Goal: Answer question/provide support: Share knowledge or assist other users

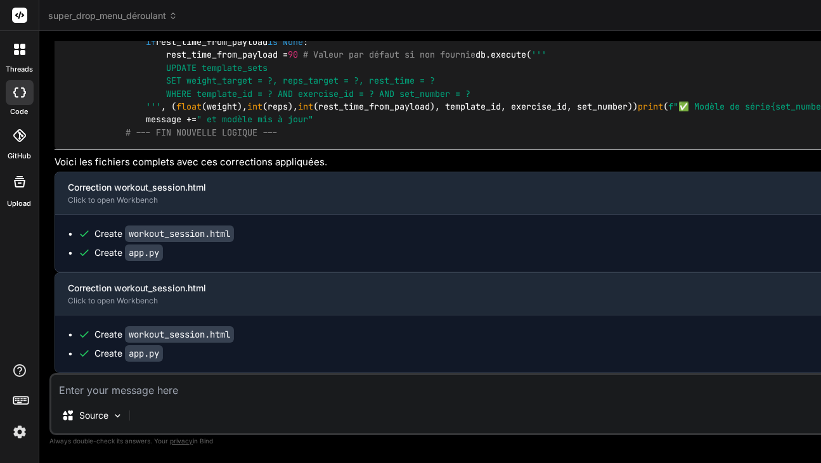
scroll to position [47, 0]
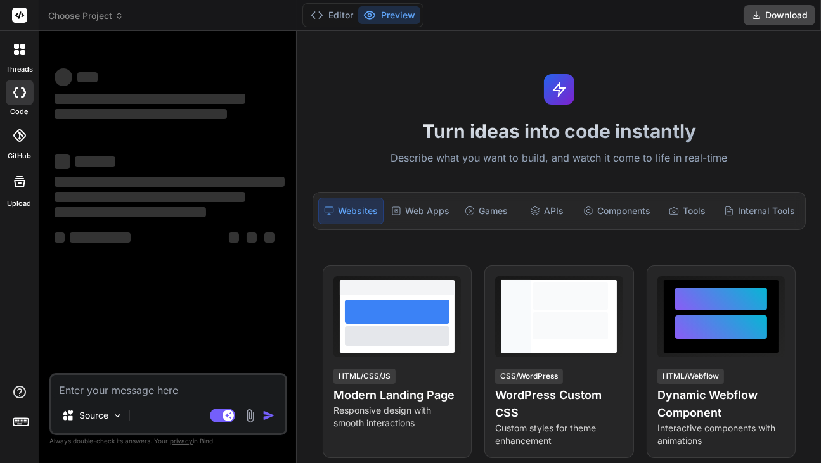
click at [20, 49] on icon at bounding box center [19, 49] width 11 height 11
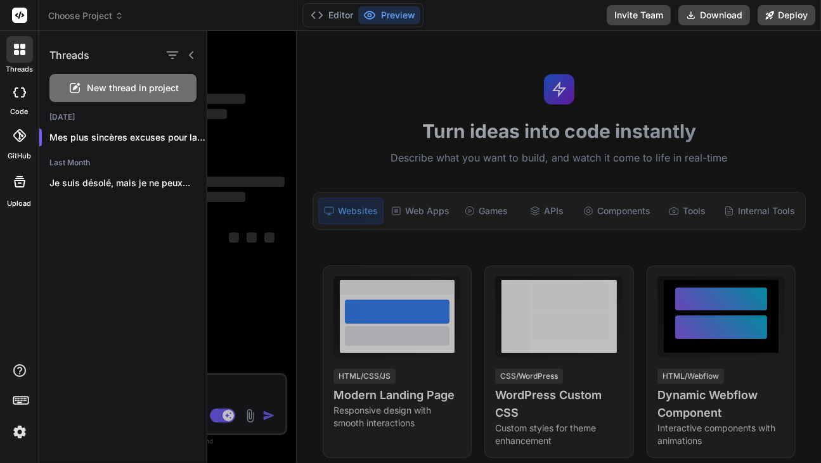
click at [18, 47] on icon at bounding box center [16, 46] width 5 height 5
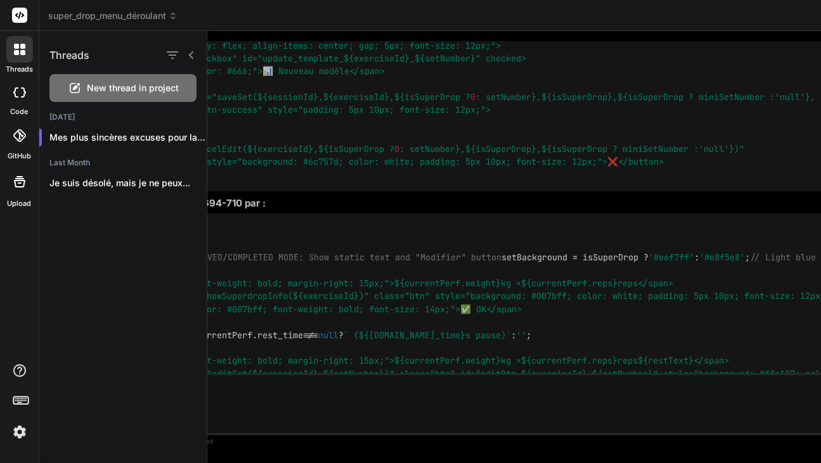
click at [16, 47] on icon at bounding box center [16, 46] width 5 height 5
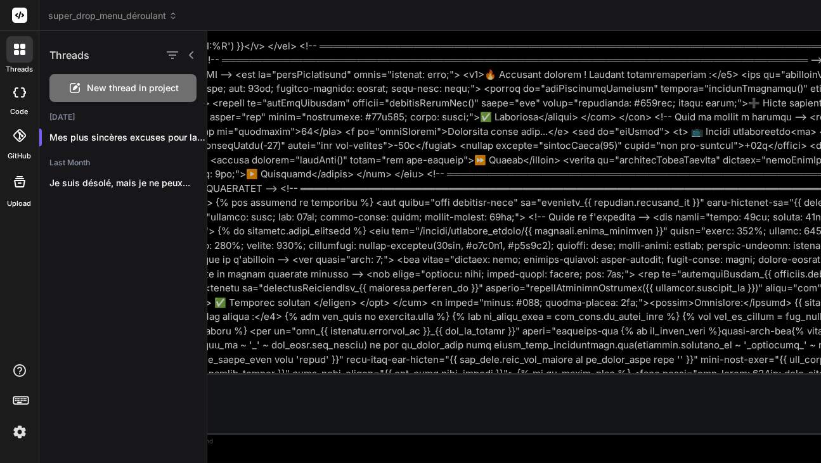
scroll to position [4319, 0]
click at [16, 47] on icon at bounding box center [16, 46] width 5 height 5
click at [16, 97] on div at bounding box center [20, 92] width 28 height 25
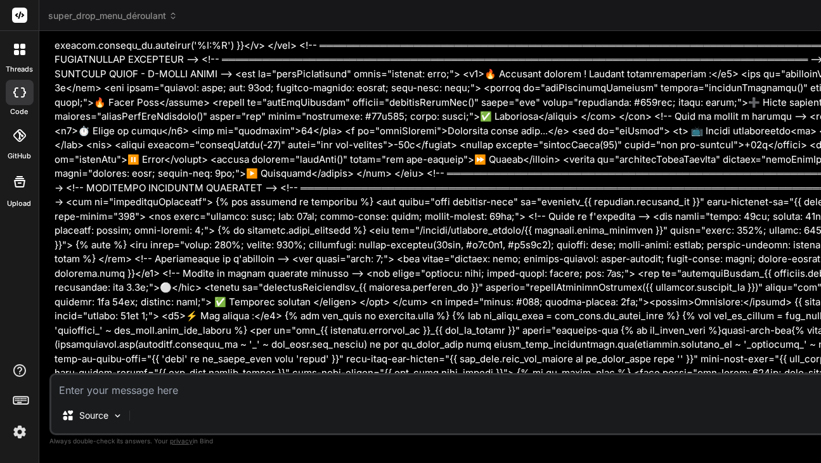
click at [16, 15] on icon at bounding box center [20, 15] width 10 height 8
click at [26, 13] on rect at bounding box center [19, 15] width 15 height 15
click at [23, 54] on icon at bounding box center [22, 52] width 5 height 5
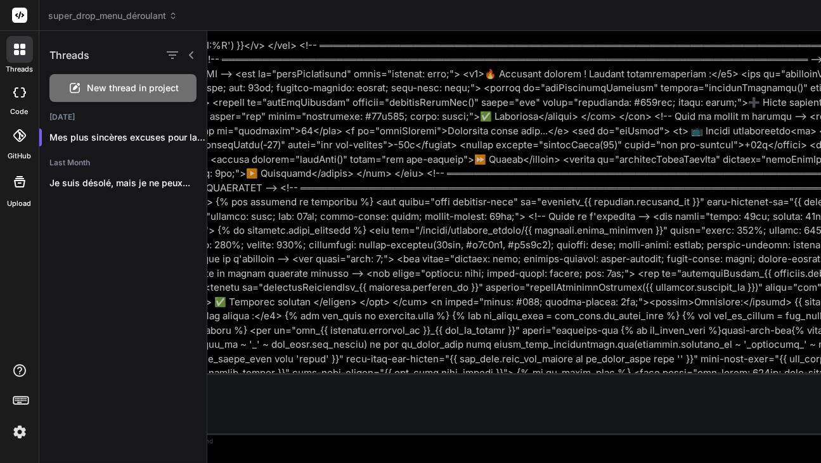
click at [103, 88] on span "New thread in project" at bounding box center [133, 88] width 92 height 13
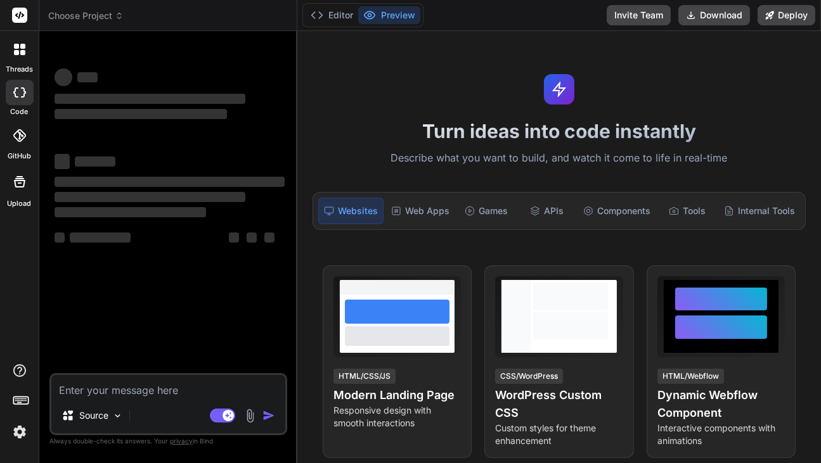
scroll to position [0, 0]
type textarea "x"
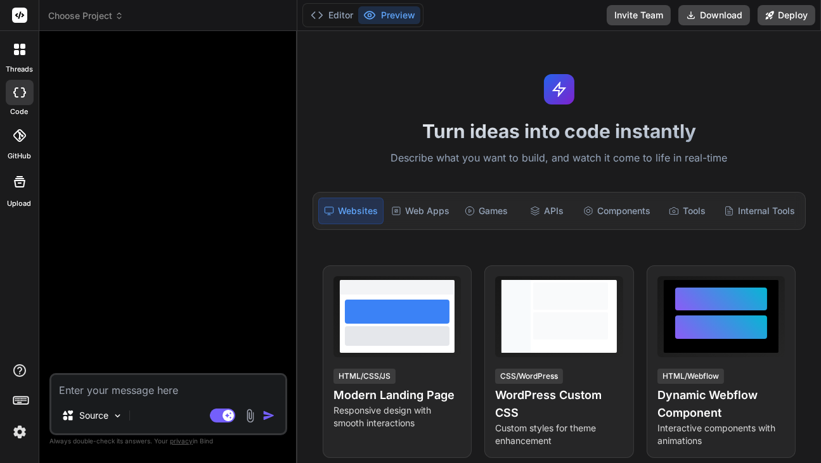
click at [154, 391] on textarea at bounding box center [168, 386] width 234 height 23
paste textarea "<!-- ══════════════════════════════════════════════════════════════════════════…"
type textarea "<!-- ══════════════════════════════════════════════════════════════════════════…"
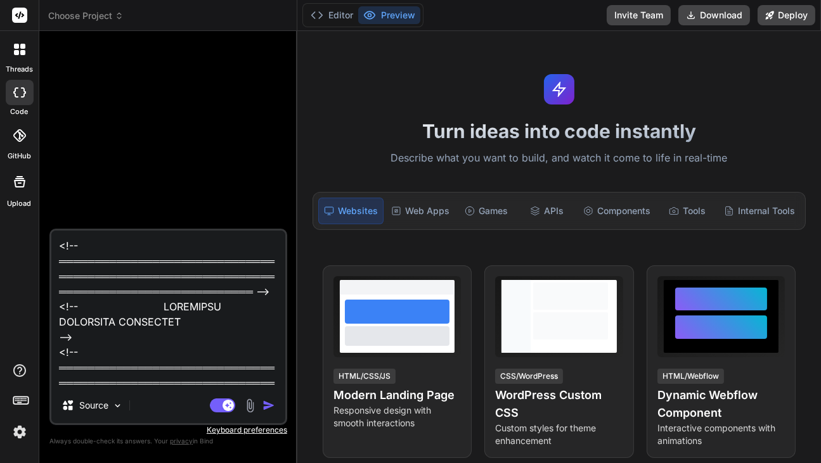
scroll to position [2905, 0]
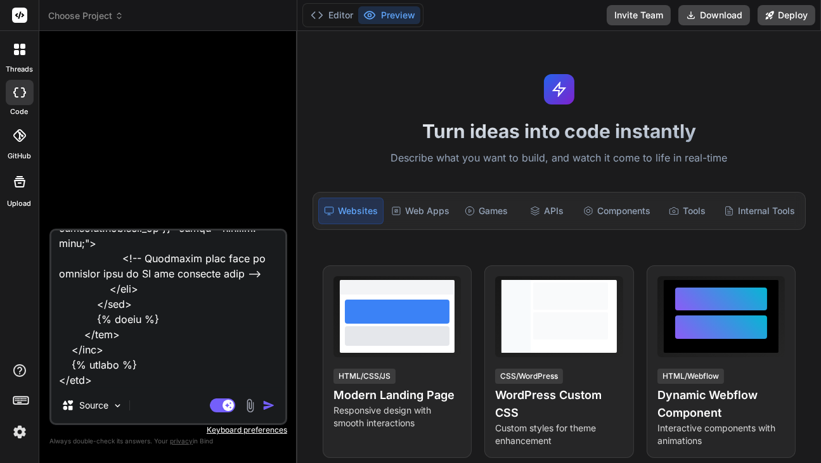
type textarea "x"
type textarea "<!-- ══════════════════════════════════════════════════════════════════════════…"
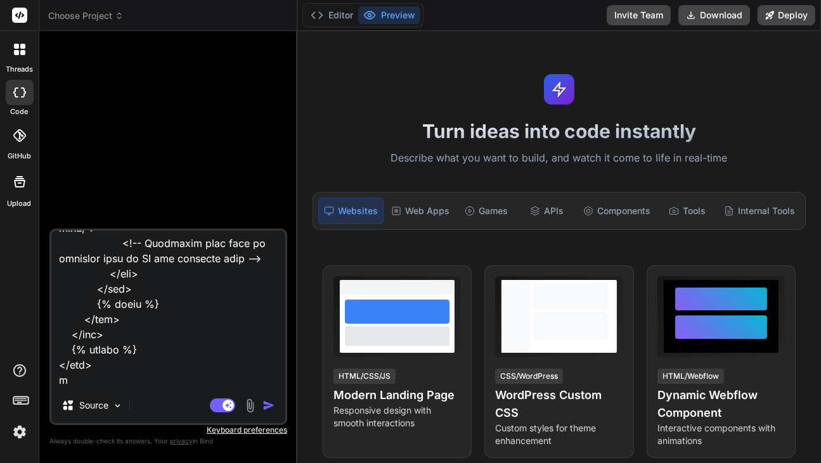
type textarea "x"
type textarea "<!-- ══════════════════════════════════════════════════════════════════════════…"
type textarea "x"
type textarea "<!-- ══════════════════════════════════════════════════════════════════════════…"
type textarea "x"
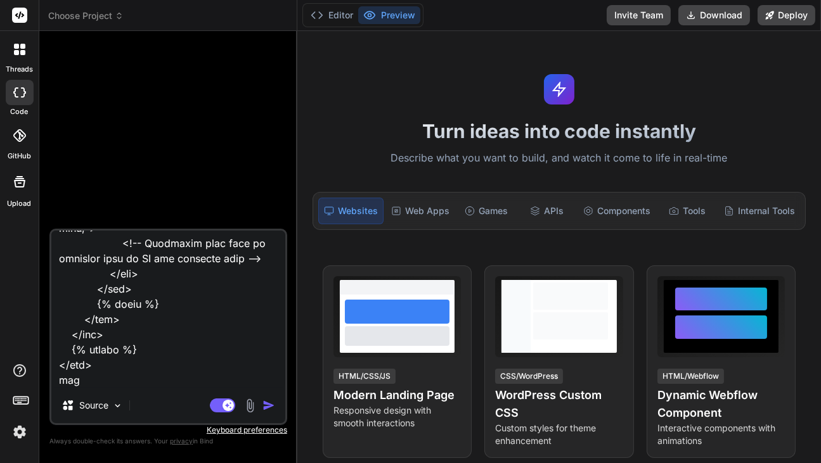
type textarea "<!-- ══════════════════════════════════════════════════════════════════════════…"
type textarea "x"
type textarea "<!-- ══════════════════════════════════════════════════════════════════════════…"
type textarea "x"
type textarea "<!-- ══════════════════════════════════════════════════════════════════════════…"
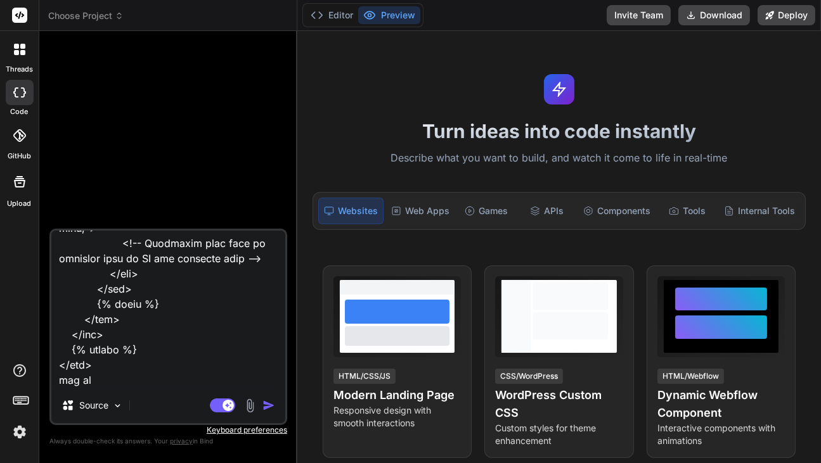
type textarea "x"
type textarea "<!-- ══════════════════════════════════════════════════════════════════════════…"
type textarea "x"
type textarea "<!-- ══════════════════════════════════════════════════════════════════════════…"
type textarea "x"
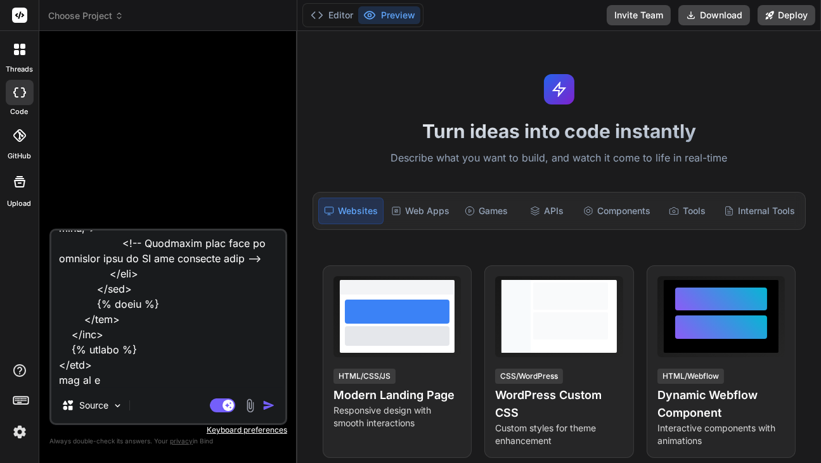
type textarea "<!-- ══════════════════════════════════════════════════════════════════════════…"
type textarea "x"
type textarea "<!-- ══════════════════════════════════════════════════════════════════════════…"
type textarea "x"
type textarea "<!-- ══════════════════════════════════════════════════════════════════════════…"
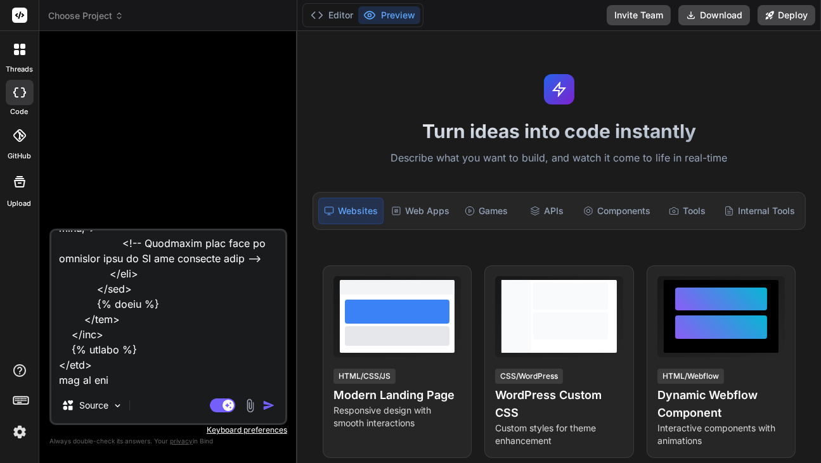
type textarea "x"
type textarea "<!-- ══════════════════════════════════════════════════════════════════════════…"
type textarea "x"
type textarea "<!-- ══════════════════════════════════════════════════════════════════════════…"
type textarea "x"
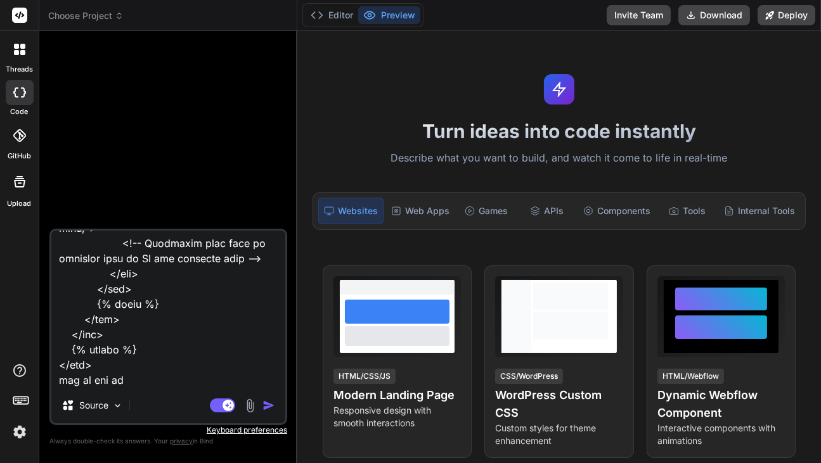
type textarea "<!-- ══════════════════════════════════════════════════════════════════════════…"
type textarea "x"
type textarea "<!-- ══════════════════════════════════════════════════════════════════════════…"
type textarea "x"
type textarea "<!-- ══════════════════════════════════════════════════════════════════════════…"
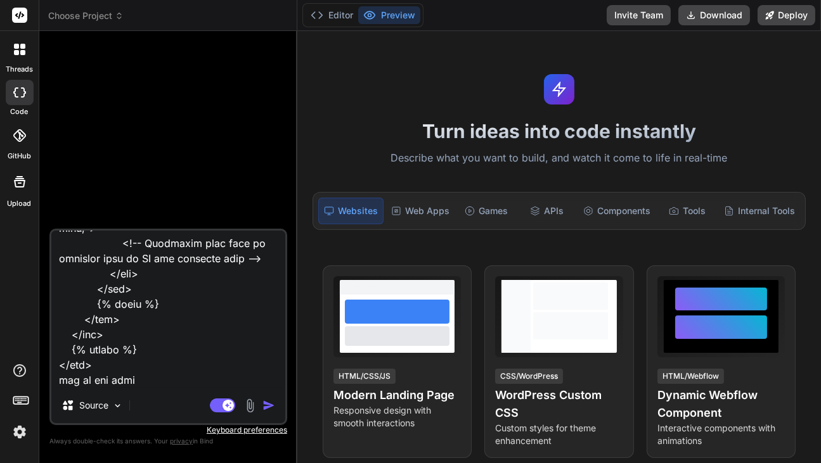
type textarea "x"
type textarea "<!-- ══════════════════════════════════════════════════════════════════════════…"
type textarea "x"
type textarea "<!-- ══════════════════════════════════════════════════════════════════════════…"
type textarea "x"
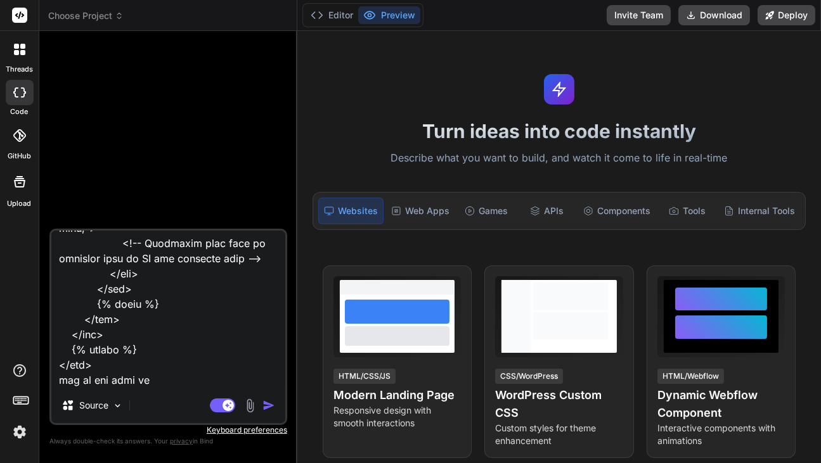
type textarea "<!-- ══════════════════════════════════════════════════════════════════════════…"
type textarea "x"
type textarea "<!-- ══════════════════════════════════════════════════════════════════════════…"
type textarea "x"
type textarea "<!-- ══════════════════════════════════════════════════════════════════════════…"
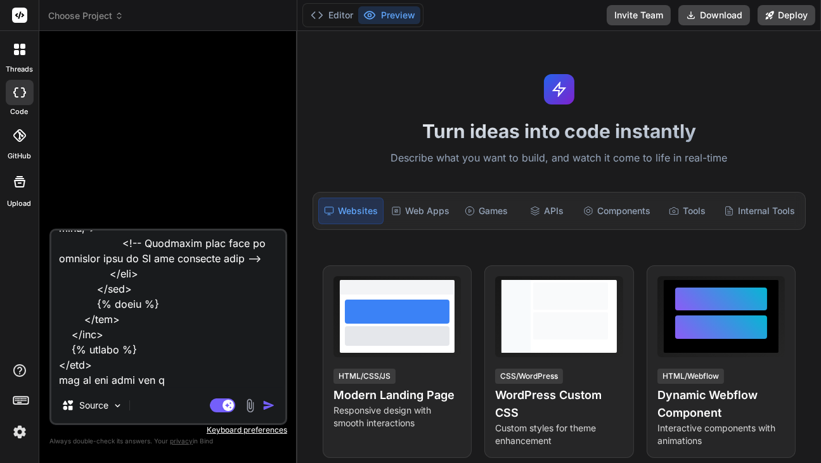
type textarea "x"
type textarea "<!-- ══════════════════════════════════════════════════════════════════════════…"
type textarea "x"
type textarea "<!-- ══════════════════════════════════════════════════════════════════════════…"
type textarea "x"
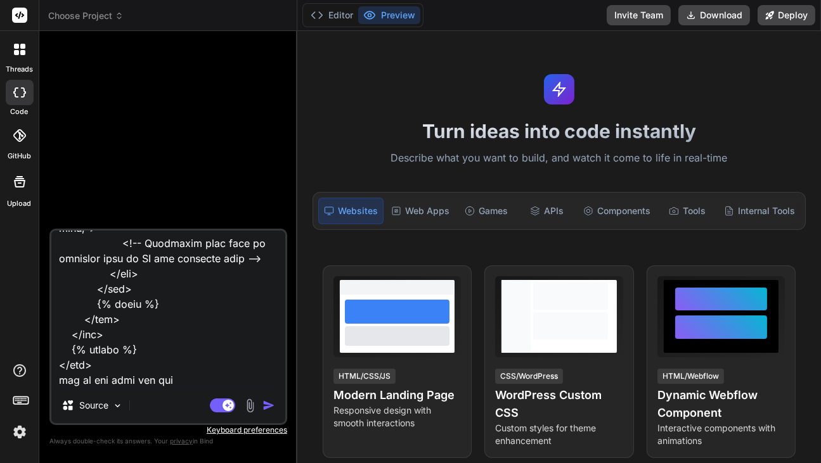
type textarea "<!-- ══════════════════════════════════════════════════════════════════════════…"
type textarea "x"
type textarea "<!-- ══════════════════════════════════════════════════════════════════════════…"
type textarea "x"
type textarea "<!-- ══════════════════════════════════════════════════════════════════════════…"
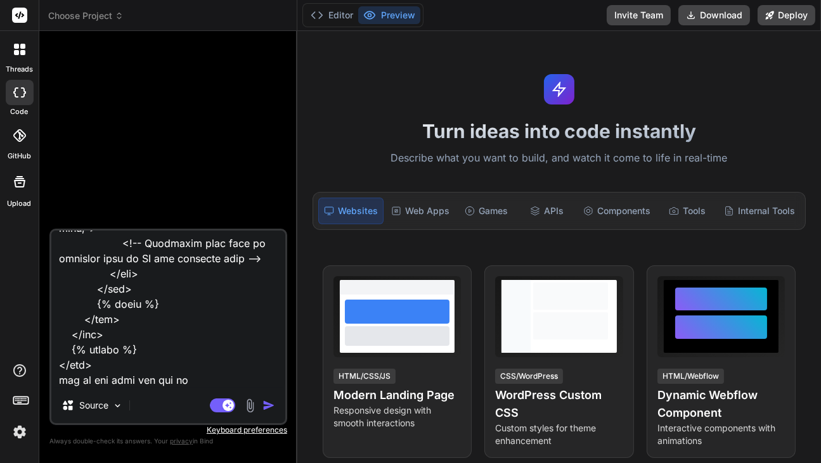
type textarea "x"
type textarea "<!-- ══════════════════════════════════════════════════════════════════════════…"
type textarea "x"
type textarea "<!-- ══════════════════════════════════════════════════════════════════════════…"
type textarea "x"
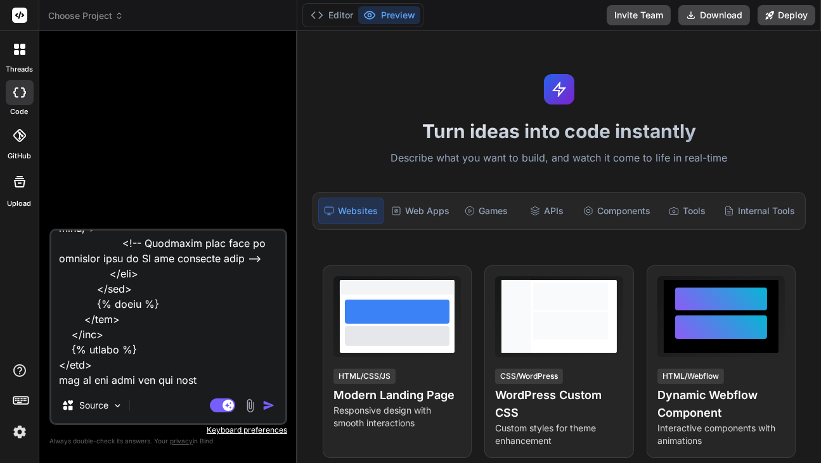
type textarea "<!-- ══════════════════════════════════════════════════════════════════════════…"
type textarea "x"
type textarea "<!-- ══════════════════════════════════════════════════════════════════════════…"
type textarea "x"
type textarea "<!-- ══════════════════════════════════════════════════════════════════════════…"
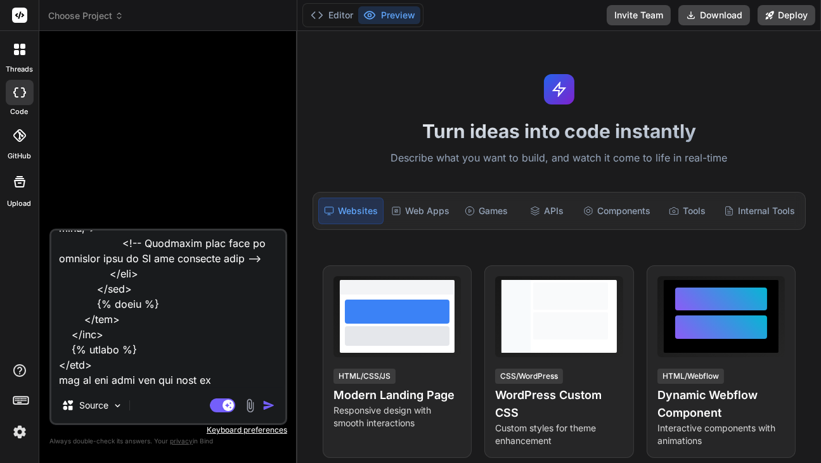
type textarea "x"
type textarea "<!-- ══════════════════════════════════════════════════════════════════════════…"
type textarea "x"
type textarea "<!-- ══════════════════════════════════════════════════════════════════════════…"
type textarea "x"
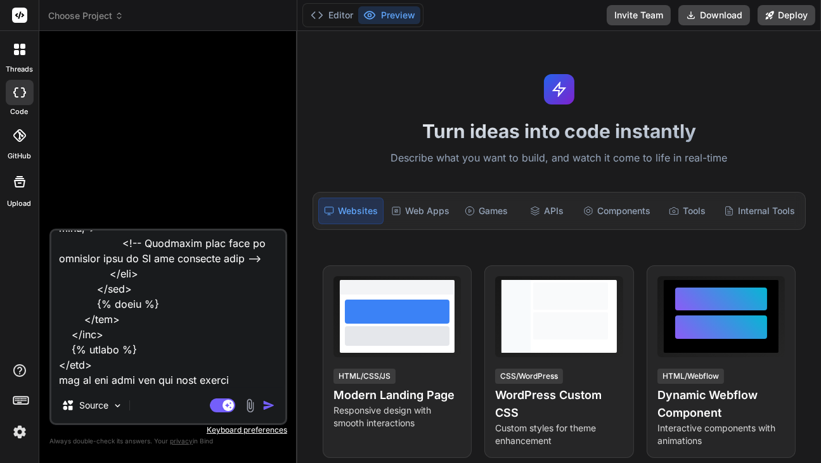
type textarea "<!-- ══════════════════════════════════════════════════════════════════════════…"
type textarea "x"
type textarea "<!-- ══════════════════════════════════════════════════════════════════════════…"
type textarea "x"
type textarea "<!-- ══════════════════════════════════════════════════════════════════════════…"
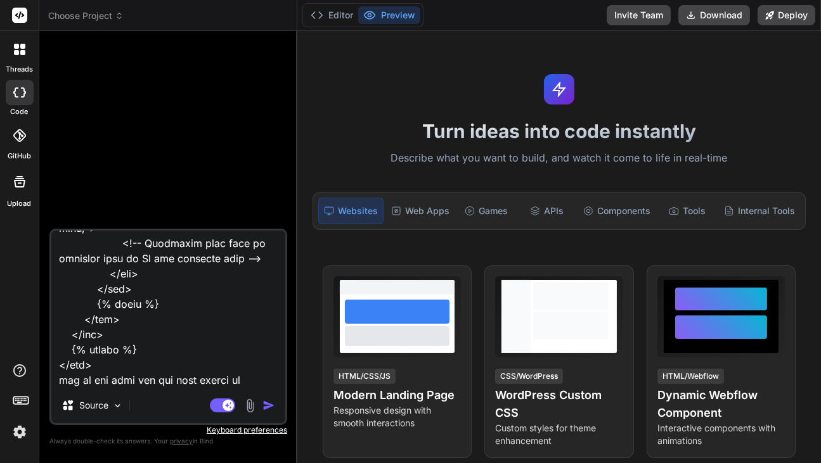
type textarea "x"
type textarea "<!-- ══════════════════════════════════════════════════════════════════════════…"
type textarea "x"
type textarea "<!-- ══════════════════════════════════════════════════════════════════════════…"
type textarea "x"
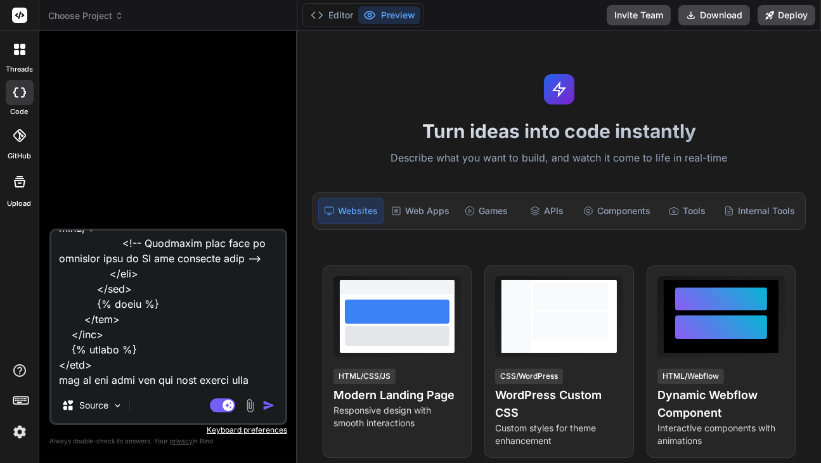
type textarea "<!-- ══════════════════════════════════════════════════════════════════════════…"
type textarea "x"
type textarea "<!-- ══════════════════════════════════════════════════════════════════════════…"
type textarea "x"
type textarea "<!-- ══════════════════════════════════════════════════════════════════════════…"
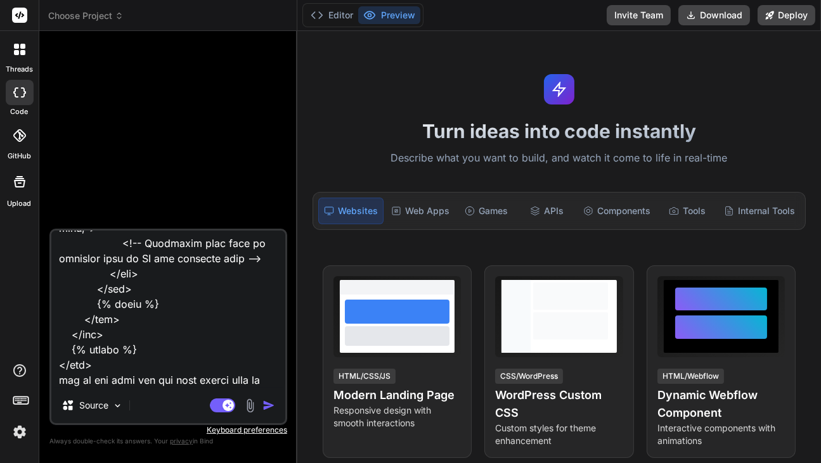
scroll to position [2920, 0]
type textarea "x"
type textarea "<!-- ══════════════════════════════════════════════════════════════════════════…"
type textarea "x"
type textarea "<!-- ══════════════════════════════════════════════════════════════════════════…"
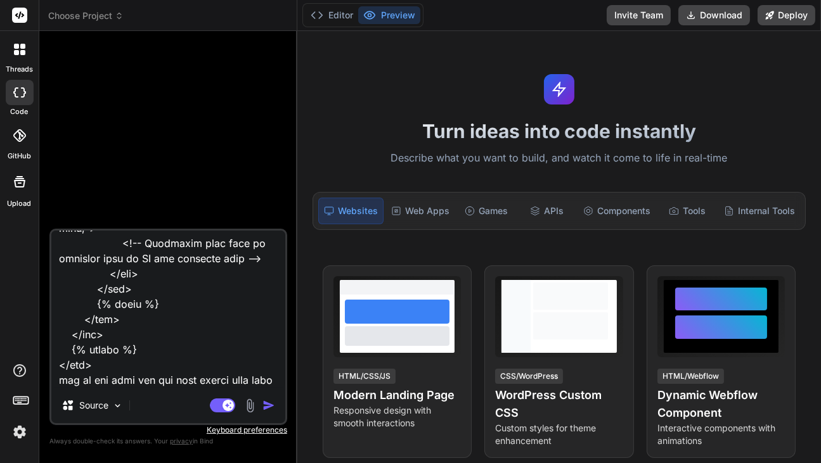
type textarea "x"
type textarea "<!-- ══════════════════════════════════════════════════════════════════════════…"
type textarea "x"
type textarea "<!-- ══════════════════════════════════════════════════════════════════════════…"
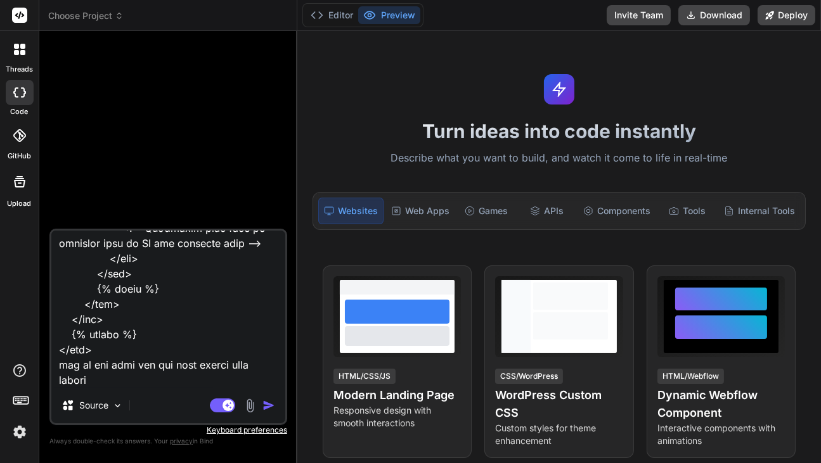
type textarea "x"
type textarea "<!-- ══════════════════════════════════════════════════════════════════════════…"
type textarea "x"
type textarea "<!-- ══════════════════════════════════════════════════════════════════════════…"
type textarea "x"
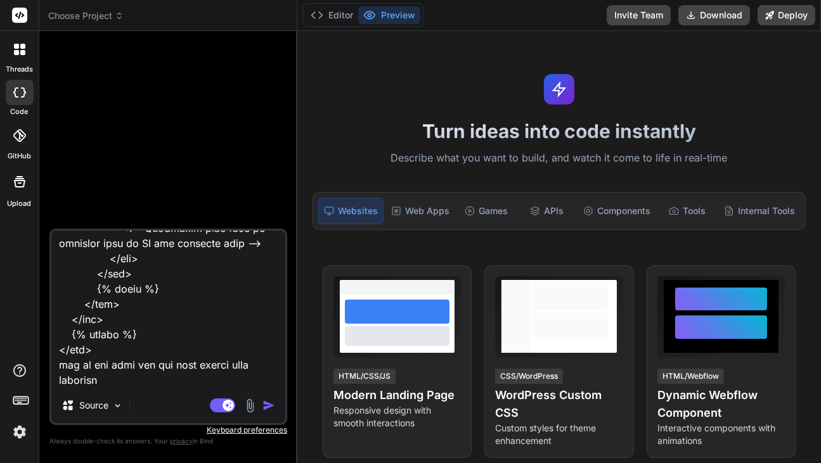
type textarea "<!-- ══════════════════════════════════════════════════════════════════════════…"
type textarea "x"
type textarea "<!-- ══════════════════════════════════════════════════════════════════════════…"
type textarea "x"
type textarea "<!-- ══════════════════════════════════════════════════════════════════════════…"
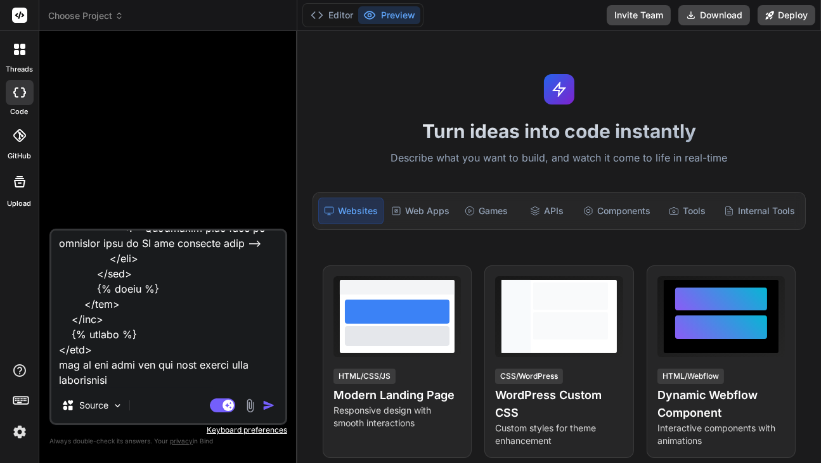
type textarea "x"
type textarea "<!-- ══════════════════════════════════════════════════════════════════════════…"
type textarea "x"
type textarea "<!-- ══════════════════════════════════════════════════════════════════════════…"
type textarea "x"
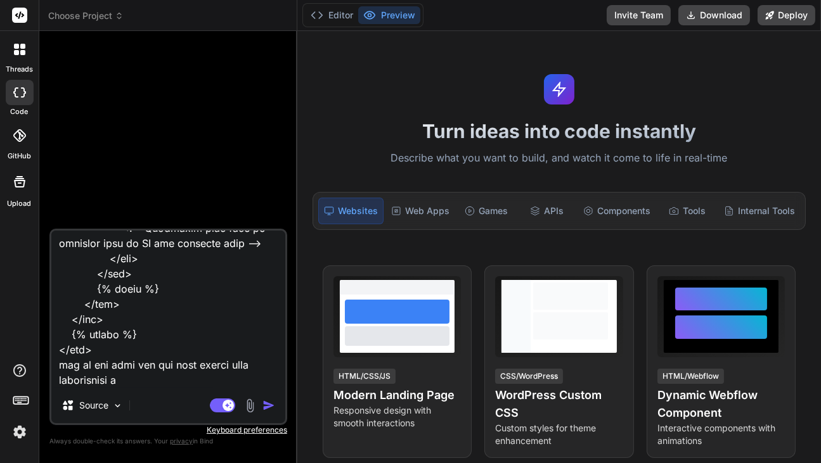
type textarea "<!-- ══════════════════════════════════════════════════════════════════════════…"
type textarea "x"
type textarea "<!-- ══════════════════════════════════════════════════════════════════════════…"
type textarea "x"
type textarea "<!-- ══════════════════════════════════════════════════════════════════════════…"
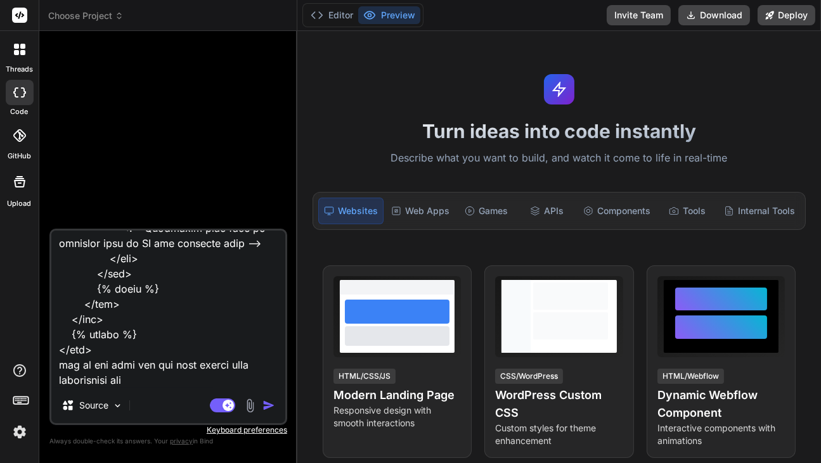
type textarea "x"
type textarea "<!-- ══════════════════════════════════════════════════════════════════════════…"
type textarea "x"
type textarea "<!-- ══════════════════════════════════════════════════════════════════════════…"
type textarea "x"
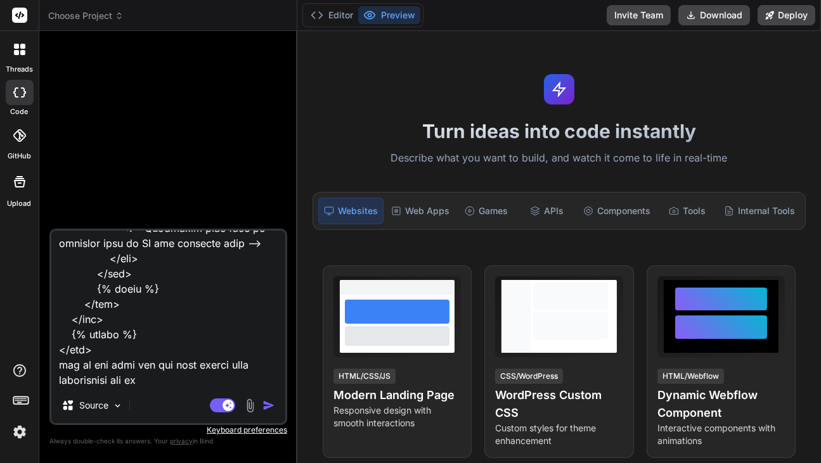
type textarea "<!-- ══════════════════════════════════════════════════════════════════════════…"
type textarea "x"
type textarea "<!-- ══════════════════════════════════════════════════════════════════════════…"
type textarea "x"
type textarea "<!-- ══════════════════════════════════════════════════════════════════════════…"
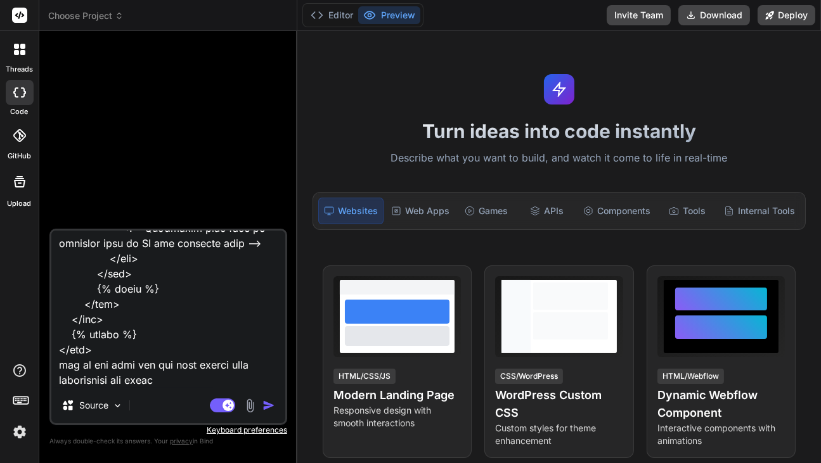
type textarea "x"
type textarea "<!-- ══════════════════════════════════════════════════════════════════════════…"
type textarea "x"
type textarea "<!-- ══════════════════════════════════════════════════════════════════════════…"
type textarea "x"
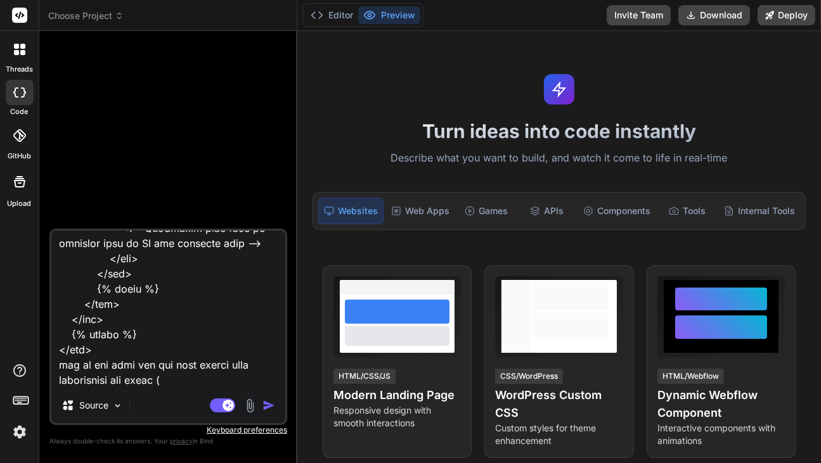
type textarea "<!-- ══════════════════════════════════════════════════════════════════════════…"
type textarea "x"
type textarea "<!-- ══════════════════════════════════════════════════════════════════════════…"
type textarea "x"
type textarea "<!-- ══════════════════════════════════════════════════════════════════════════…"
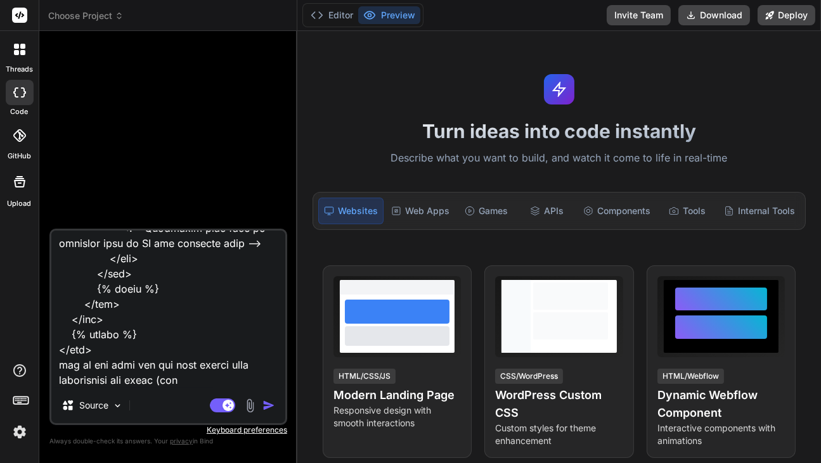
type textarea "x"
type textarea "<!-- ══════════════════════════════════════════════════════════════════════════…"
type textarea "x"
type textarea "<!-- ══════════════════════════════════════════════════════════════════════════…"
type textarea "x"
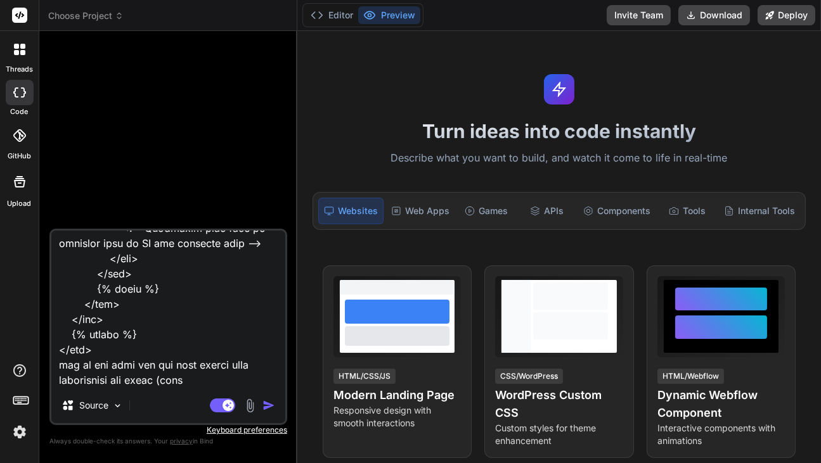
type textarea "<!-- ══════════════════════════════════════════════════════════════════════════…"
type textarea "x"
type textarea "<!-- ══════════════════════════════════════════════════════════════════════════…"
type textarea "x"
type textarea "<!-- ══════════════════════════════════════════════════════════════════════════…"
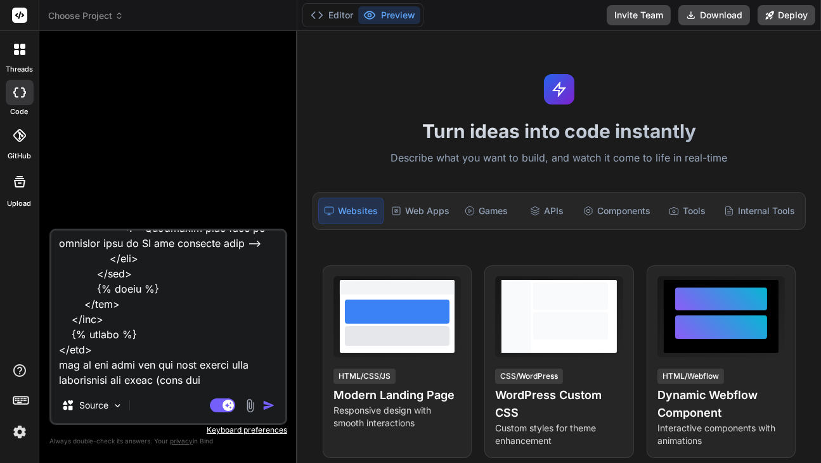
type textarea "x"
type textarea "<!-- ══════════════════════════════════════════════════════════════════════════…"
type textarea "x"
type textarea "<!-- ══════════════════════════════════════════════════════════════════════════…"
type textarea "x"
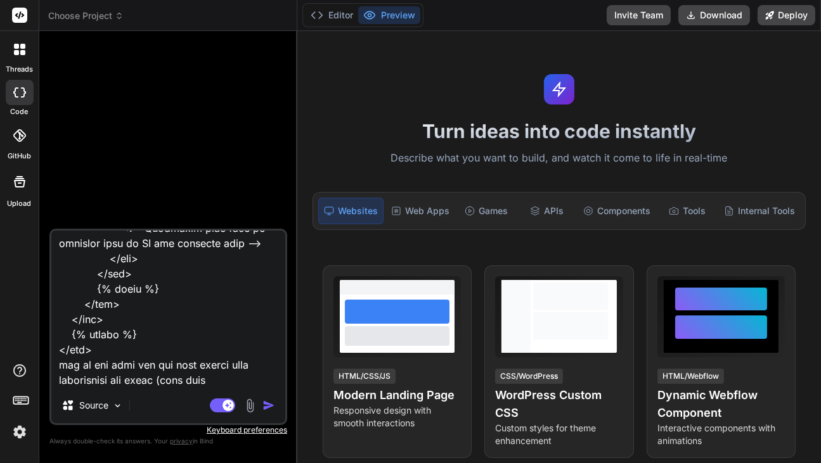
type textarea "<!-- ══════════════════════════════════════════════════════════════════════════…"
type textarea "x"
type textarea "<!-- ══════════════════════════════════════════════════════════════════════════…"
type textarea "x"
type textarea "<!-- ══════════════════════════════════════════════════════════════════════════…"
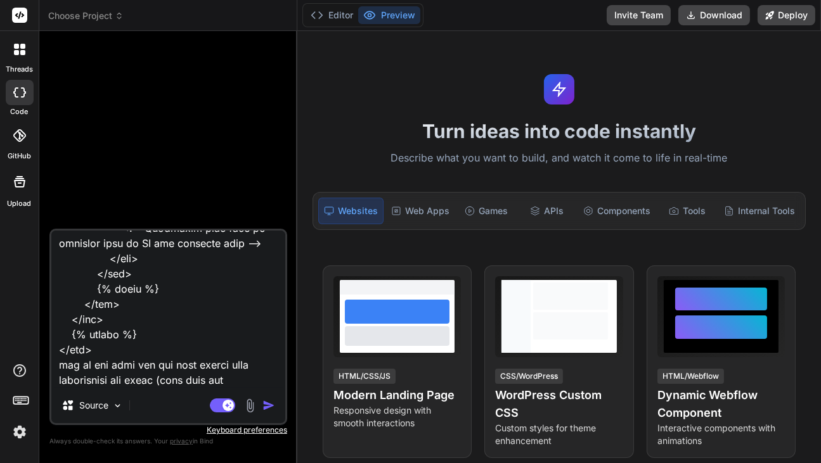
type textarea "x"
type textarea "<!-- ══════════════════════════════════════════════════════════════════════════…"
type textarea "x"
type textarea "<!-- ══════════════════════════════════════════════════════════════════════════…"
type textarea "x"
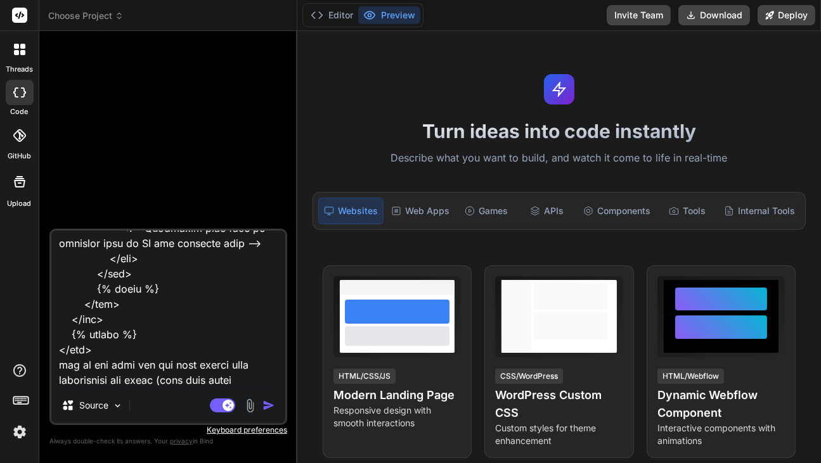
type textarea "<!-- ══════════════════════════════════════════════════════════════════════════…"
type textarea "x"
type textarea "<!-- ══════════════════════════════════════════════════════════════════════════…"
click at [265, 383] on textarea at bounding box center [168, 309] width 234 height 157
type textarea "x"
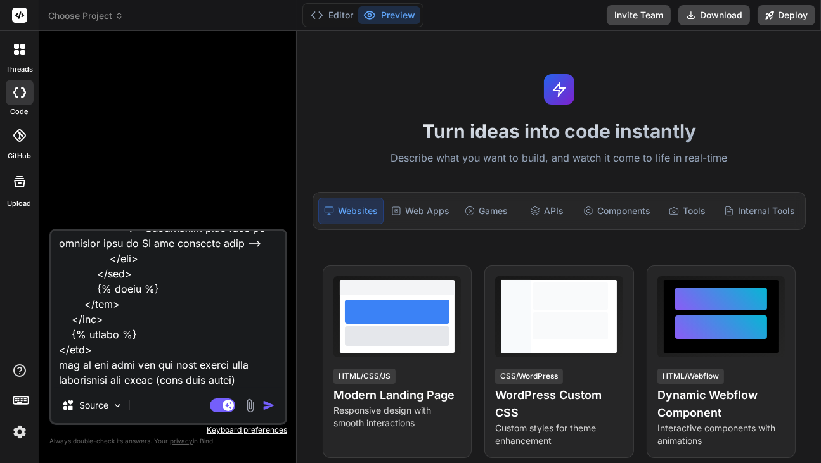
type textarea "<!-- ══════════════════════════════════════════════════════════════════════════…"
type textarea "x"
type textarea "<!-- ══════════════════════════════════════════════════════════════════════════…"
type textarea "x"
type textarea "<!-- ══════════════════════════════════════════════════════════════════════════…"
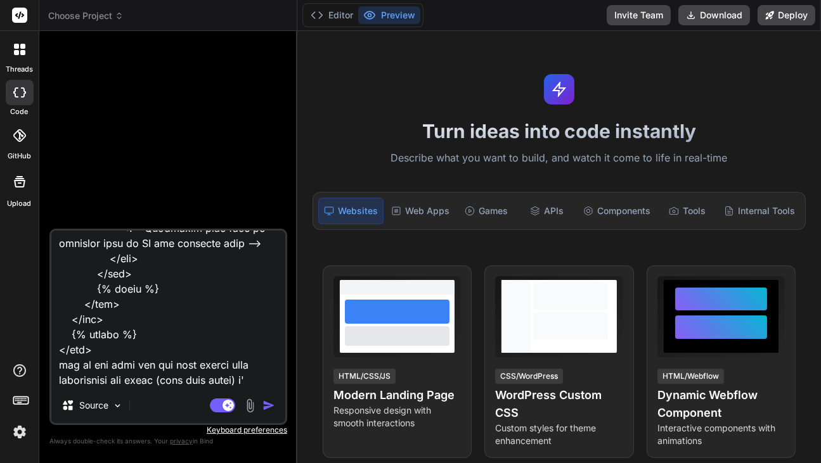
type textarea "x"
type textarea "<!-- ══════════════════════════════════════════════════════════════════════════…"
type textarea "x"
type textarea "<!-- ══════════════════════════════════════════════════════════════════════════…"
type textarea "x"
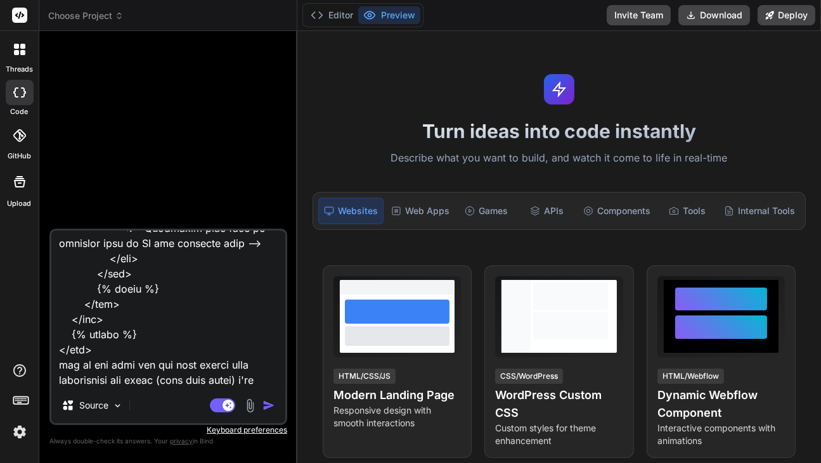
type textarea "<!-- ══════════════════════════════════════════════════════════════════════════…"
type textarea "x"
type textarea "<!-- ══════════════════════════════════════════════════════════════════════════…"
type textarea "x"
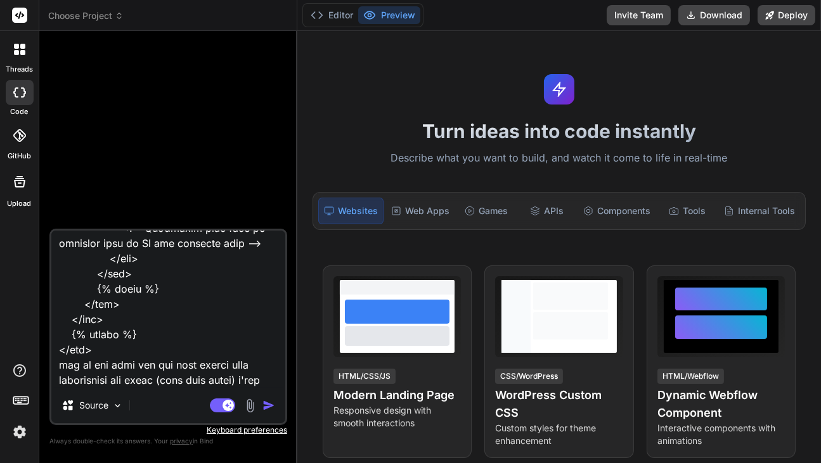
type textarea "<!-- ══════════════════════════════════════════════════════════════════════════…"
type textarea "x"
type textarea "<!-- ══════════════════════════════════════════════════════════════════════════…"
type textarea "x"
type textarea "<!-- ══════════════════════════════════════════════════════════════════════════…"
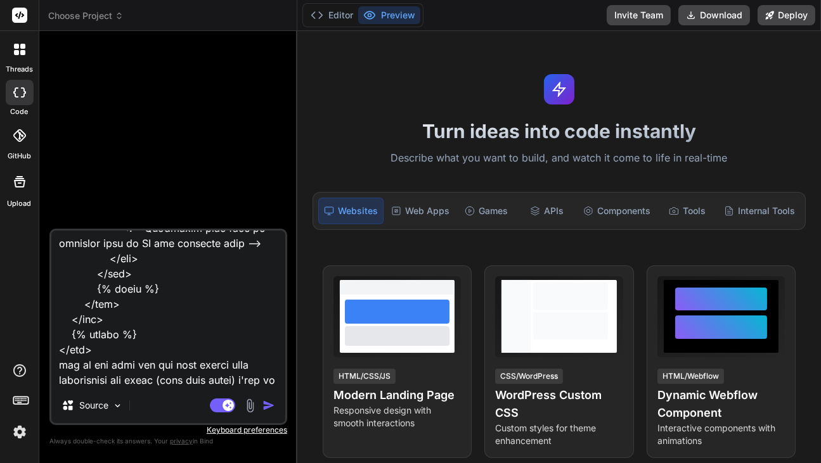
type textarea "x"
type textarea "<!-- ══════════════════════════════════════════════════════════════════════════…"
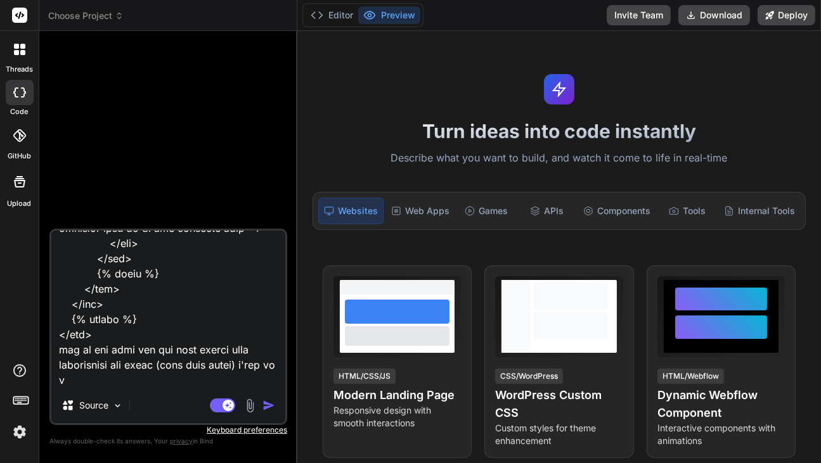
type textarea "x"
type textarea "<!-- ══════════════════════════════════════════════════════════════════════════…"
type textarea "x"
type textarea "<!-- ══════════════════════════════════════════════════════════════════════════…"
type textarea "x"
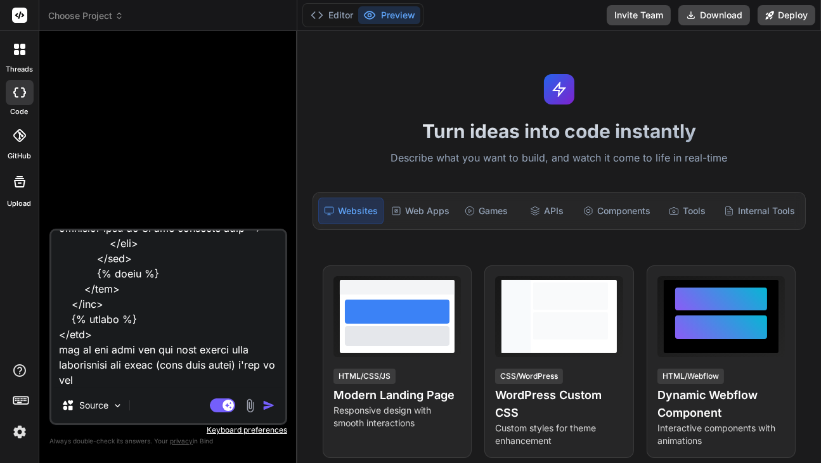
type textarea "<!-- ══════════════════════════════════════════════════════════════════════════…"
type textarea "x"
type textarea "<!-- ══════════════════════════════════════════════════════════════════════════…"
type textarea "x"
type textarea "<!-- ══════════════════════════════════════════════════════════════════════════…"
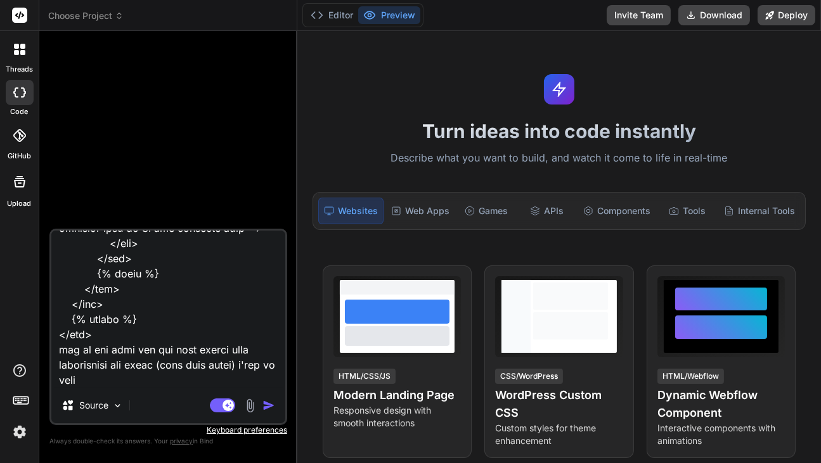
type textarea "x"
type textarea "<!-- ══════════════════════════════════════════════════════════════════════════…"
type textarea "x"
type textarea "<!-- ══════════════════════════════════════════════════════════════════════════…"
type textarea "x"
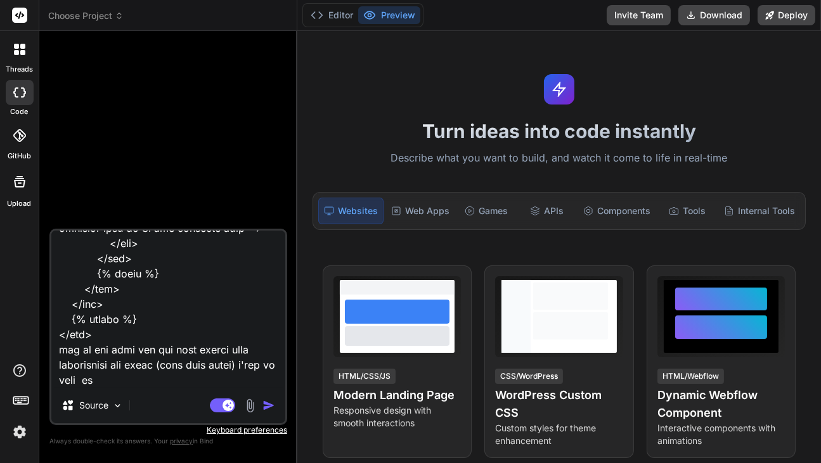
type textarea "<!-- ══════════════════════════════════════════════════════════════════════════…"
type textarea "x"
type textarea "<!-- ══════════════════════════════════════════════════════════════════════════…"
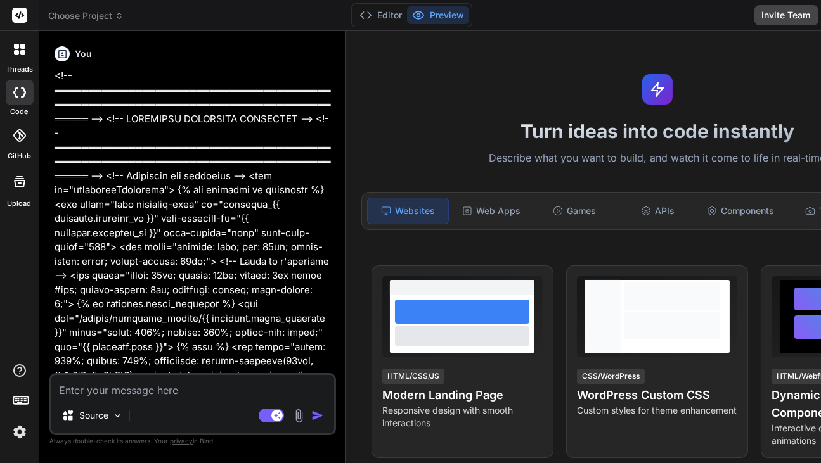
scroll to position [0, 0]
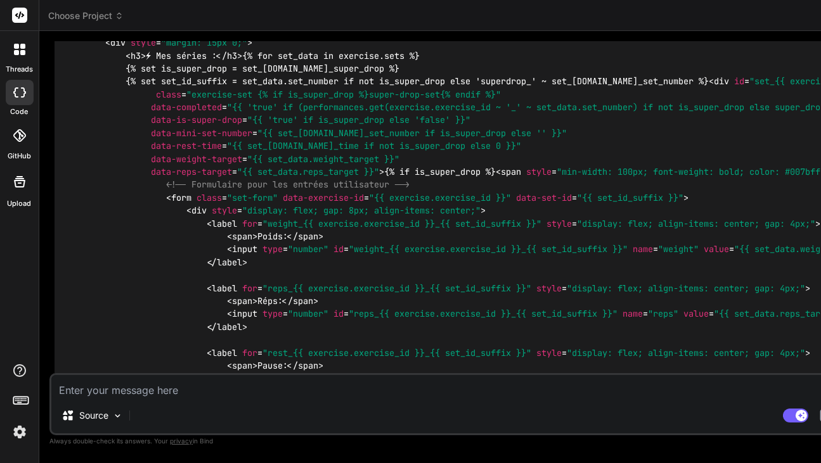
scroll to position [1090, 0]
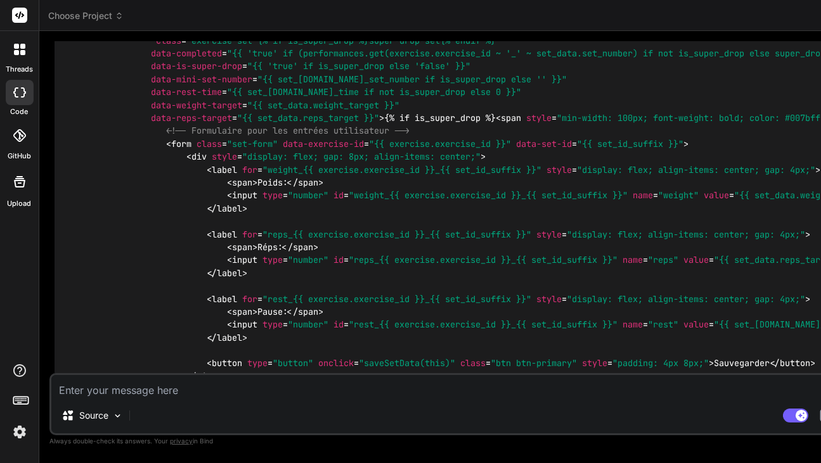
click at [318, 343] on div "<!-- Conteneur des exercices --> < div id = "exercisesContainer" > {% for exerc…" at bounding box center [455, 228] width 803 height 1338
click at [217, 395] on textarea at bounding box center [454, 386] width 807 height 23
click at [20, 54] on icon at bounding box center [19, 49] width 11 height 11
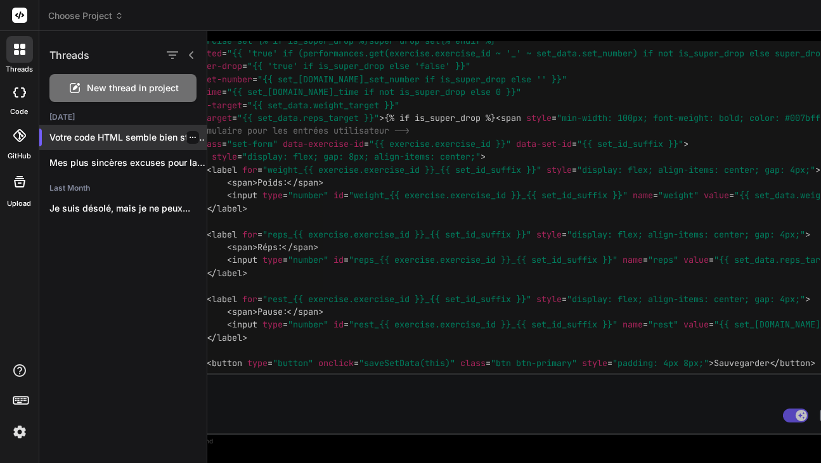
click at [189, 138] on icon "button" at bounding box center [193, 138] width 8 height 8
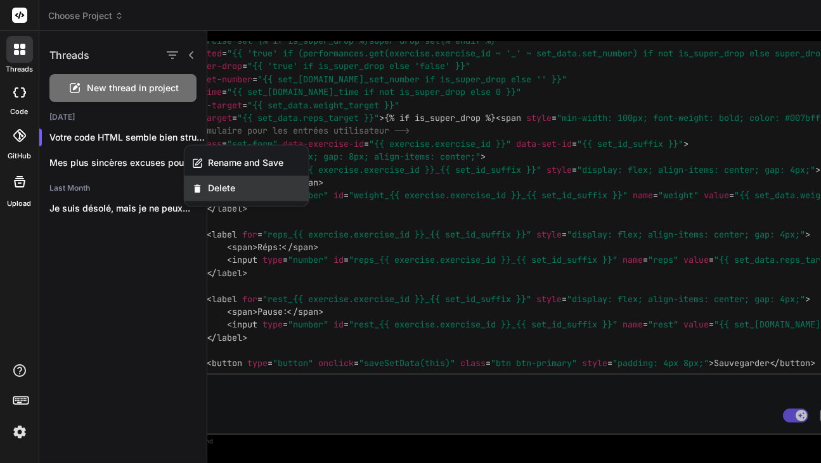
click at [212, 189] on span "Delete" at bounding box center [221, 188] width 27 height 13
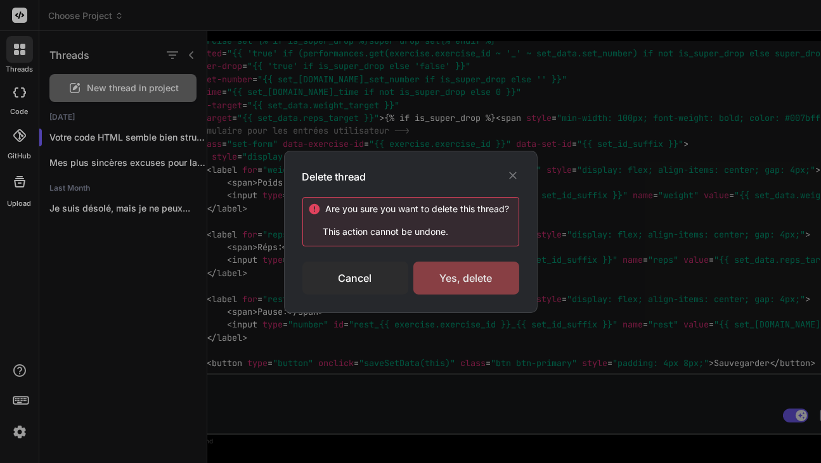
click at [450, 276] on div "Yes, delete" at bounding box center [466, 278] width 106 height 33
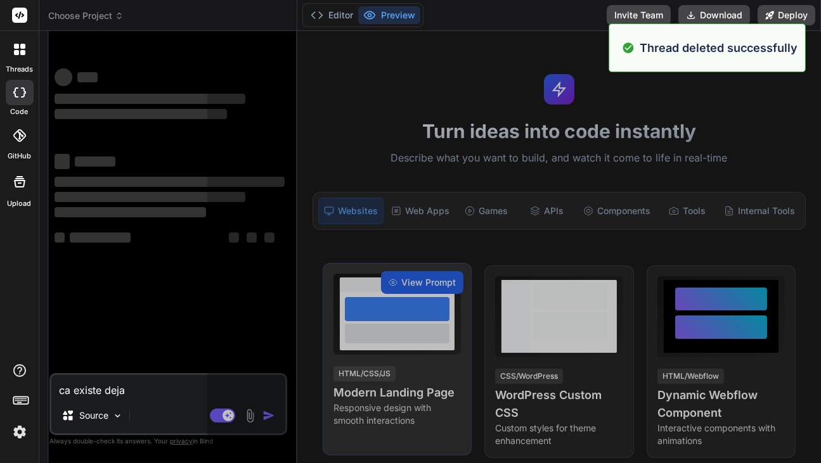
scroll to position [47, 0]
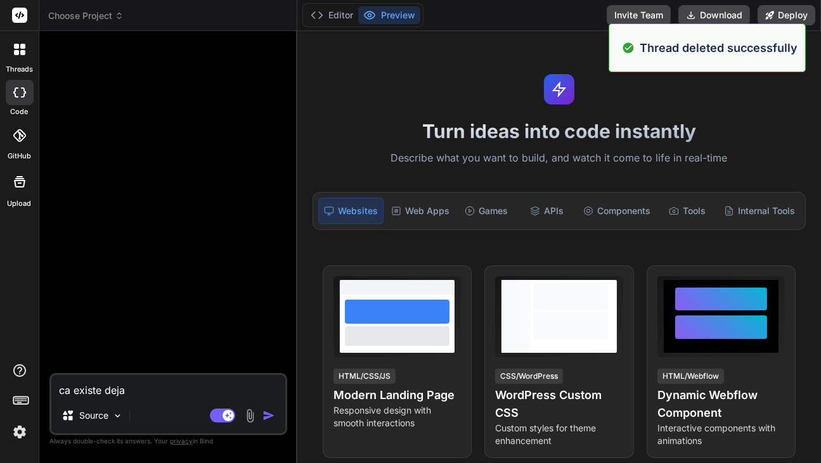
click at [19, 49] on icon at bounding box center [19, 49] width 11 height 11
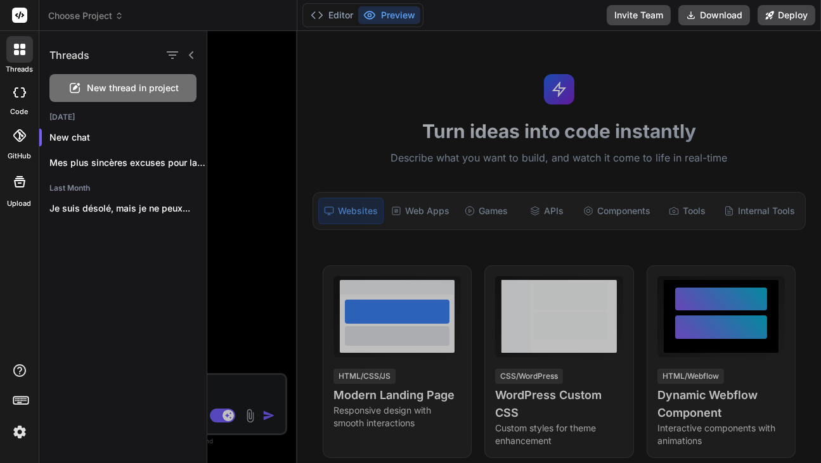
click at [99, 87] on span "New thread in project" at bounding box center [133, 88] width 92 height 13
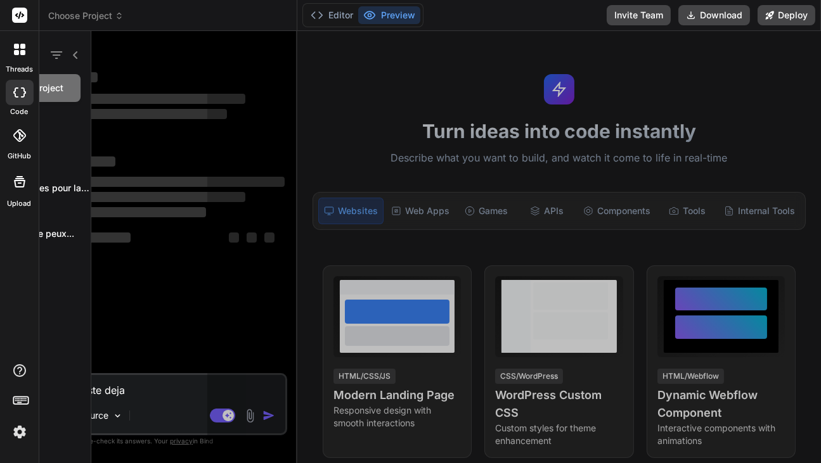
scroll to position [94, 0]
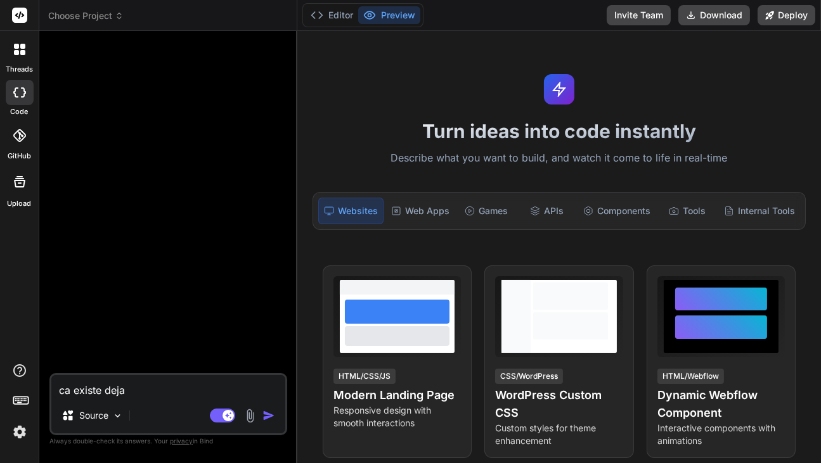
drag, startPoint x: 157, startPoint y: 389, endPoint x: 34, endPoint y: 388, distance: 123.6
click at [34, 388] on div "threads code GitHub Upload Choose Project Created with Pixso. Bind AI Web Searc…" at bounding box center [410, 231] width 821 height 463
click at [144, 383] on textarea "ca existe deja" at bounding box center [168, 386] width 234 height 23
drag, startPoint x: 143, startPoint y: 383, endPoint x: 27, endPoint y: 384, distance: 116.0
click at [27, 384] on div "threads code GitHub Upload Choose Project Created with Pixso. Bind AI Web Searc…" at bounding box center [410, 231] width 821 height 463
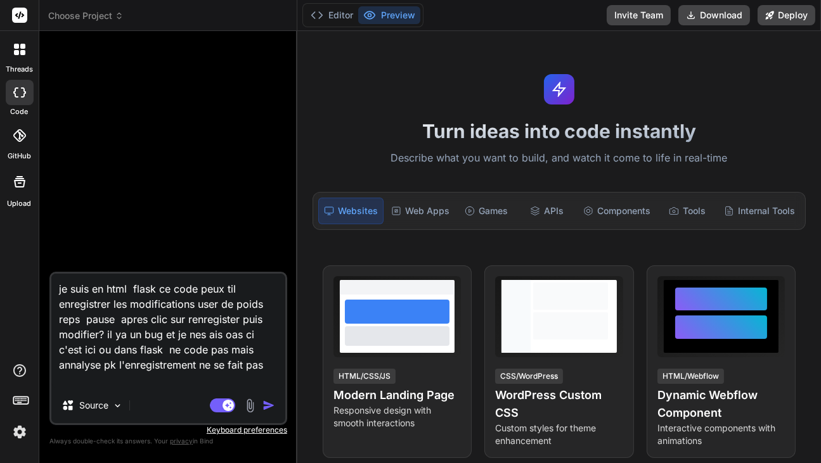
paste textarea "<!-- loremip_dolorsi.amet - c8.43 (Adi elit sedd eiu) --> {% tempori "utla.etdo…"
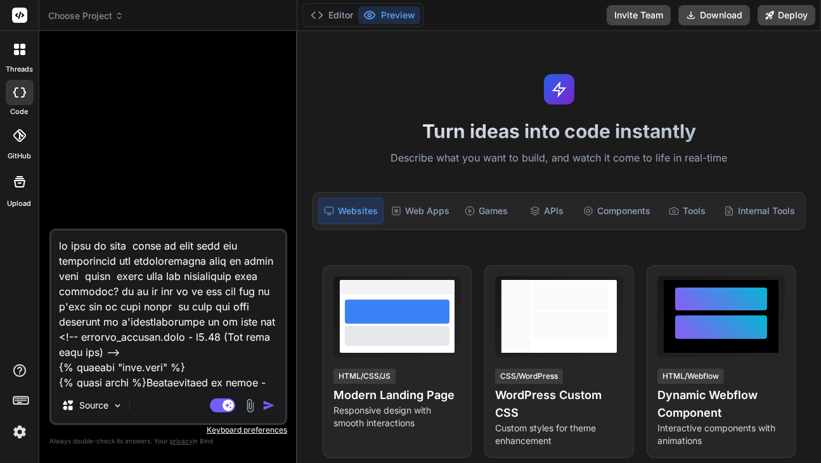
scroll to position [54577, 0]
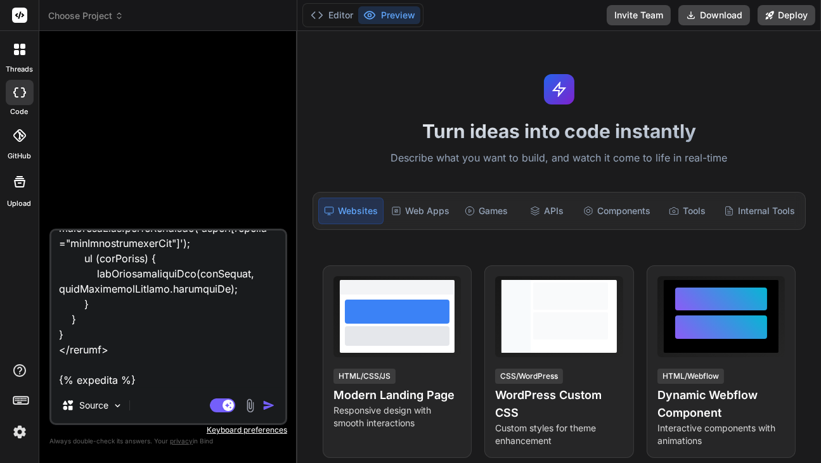
click at [265, 403] on img "button" at bounding box center [268, 405] width 13 height 13
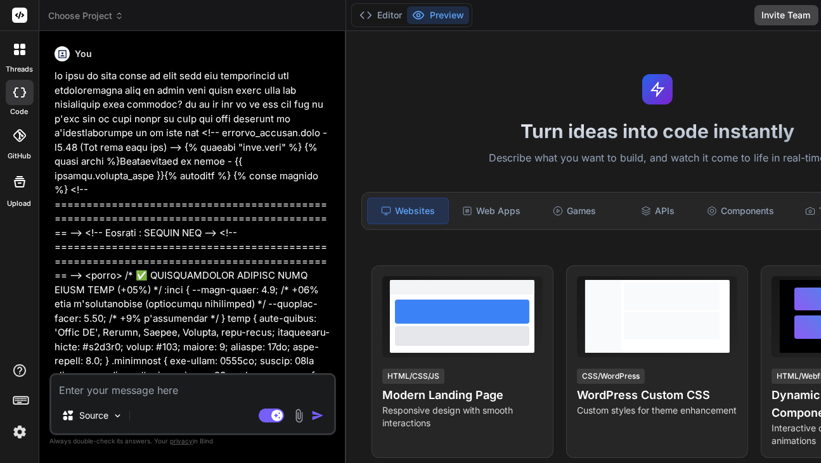
scroll to position [0, 0]
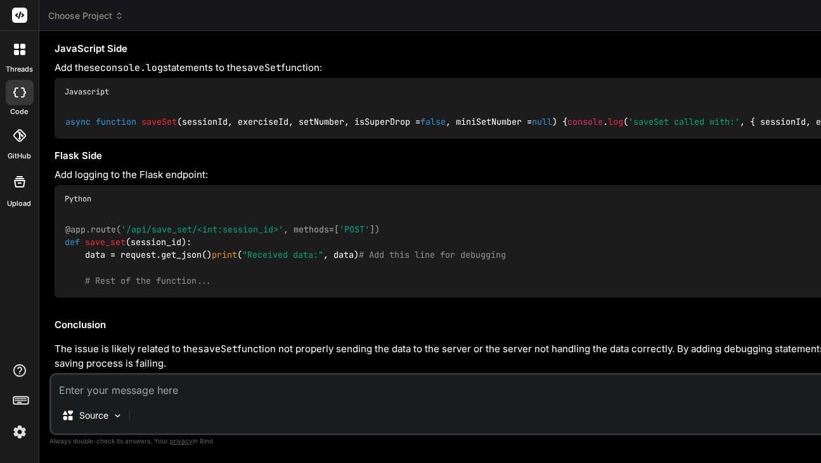
scroll to position [22071, 0]
click at [140, 392] on textarea at bounding box center [684, 386] width 1267 height 23
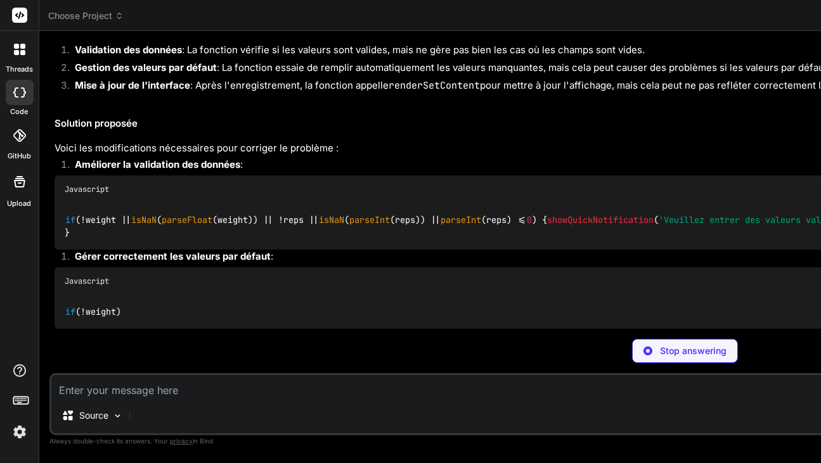
scroll to position [20007, 0]
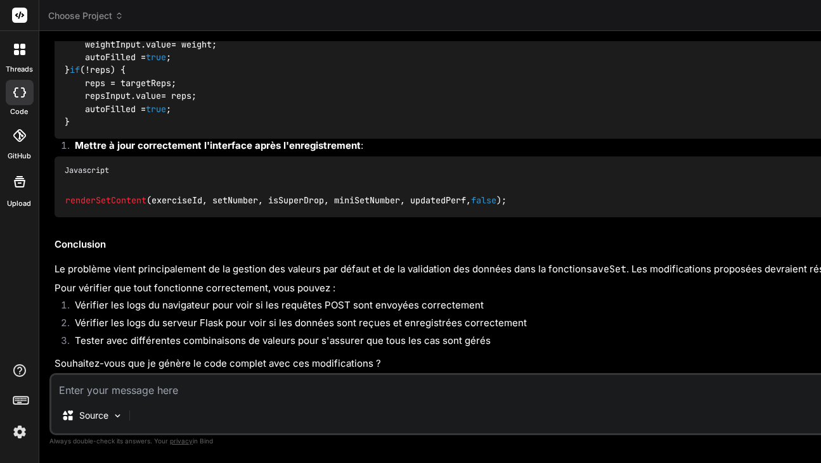
click at [181, 382] on textarea at bounding box center [684, 386] width 1267 height 23
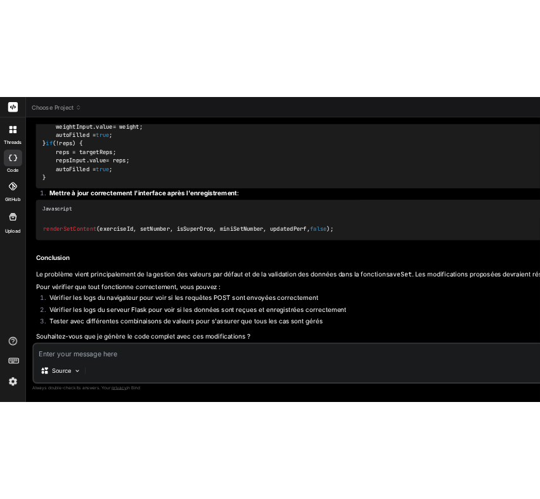
scroll to position [20913, 0]
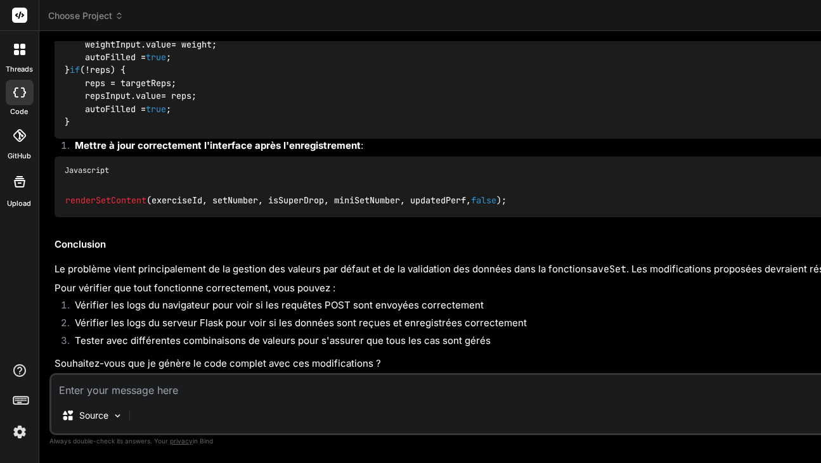
click at [206, 393] on textarea at bounding box center [684, 386] width 1267 height 23
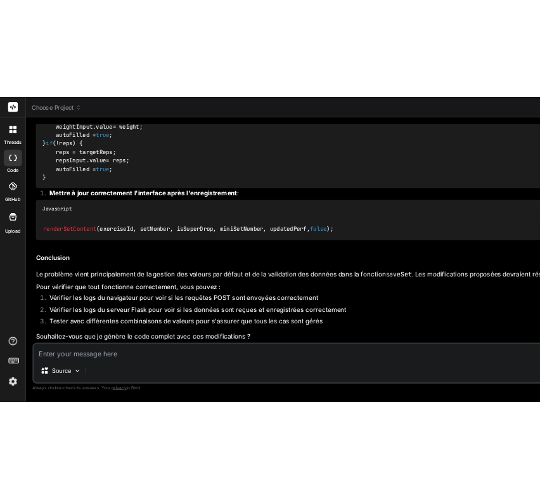
scroll to position [20877, 0]
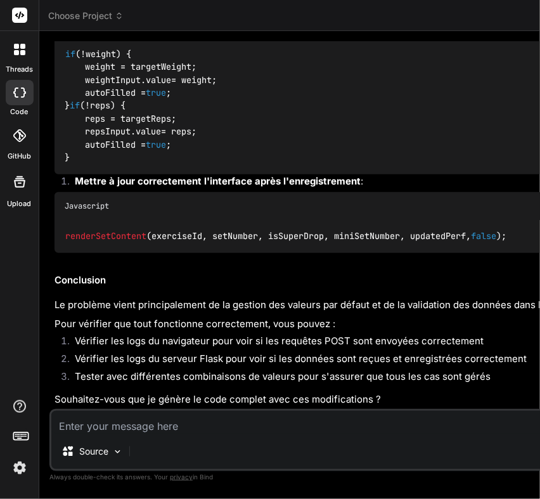
paste textarea "⚙️ save_set (performance): ex=6, set=1, weight=28, reps=8, superdrop=False, min…"
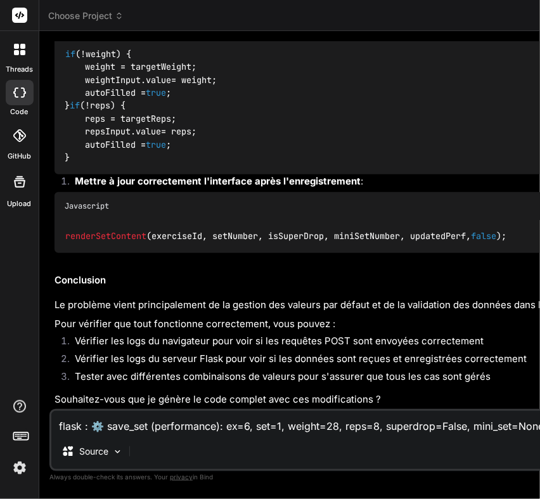
scroll to position [20913, 0]
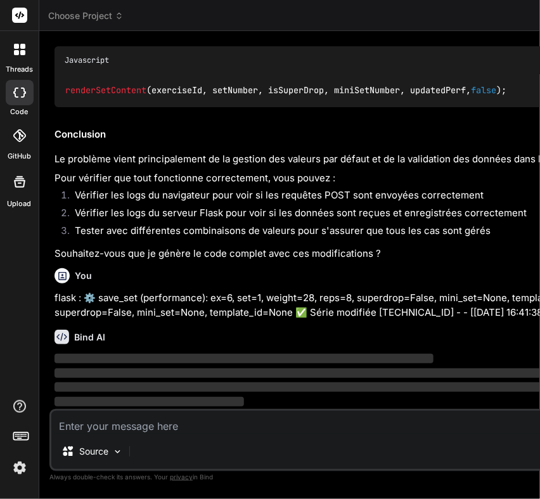
scroll to position [21095, 0]
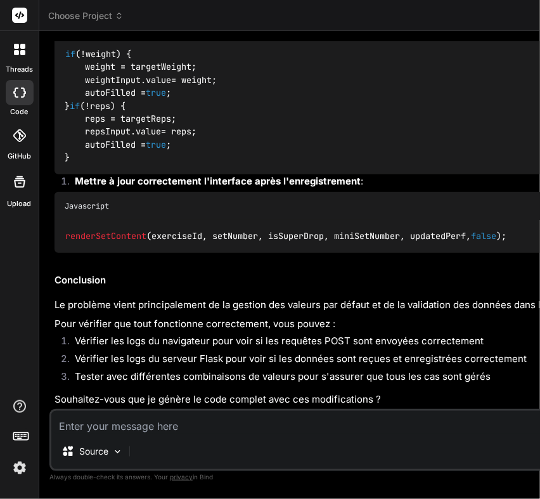
scroll to position [21941, 0]
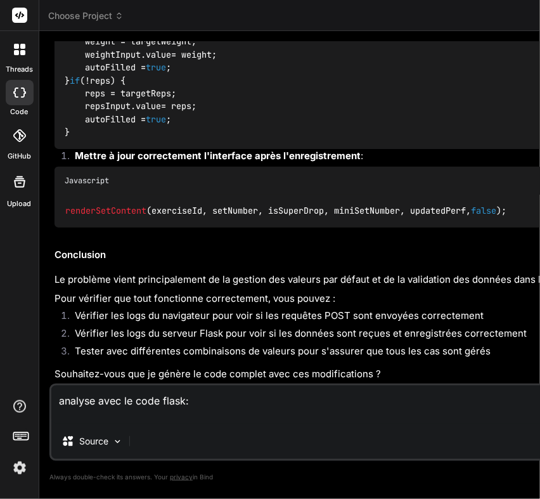
paste textarea "# ============================================================================ …"
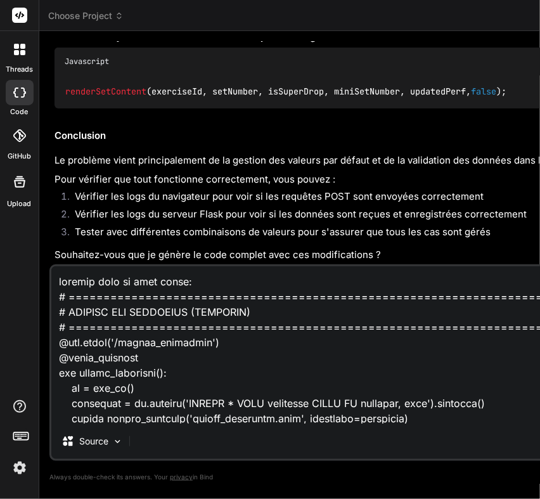
scroll to position [19891, 0]
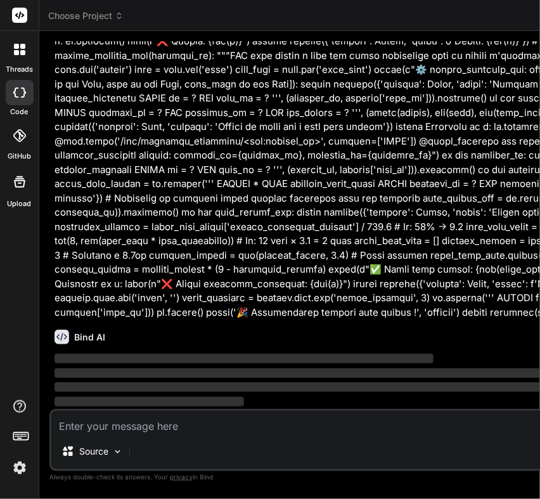
scroll to position [22309, 0]
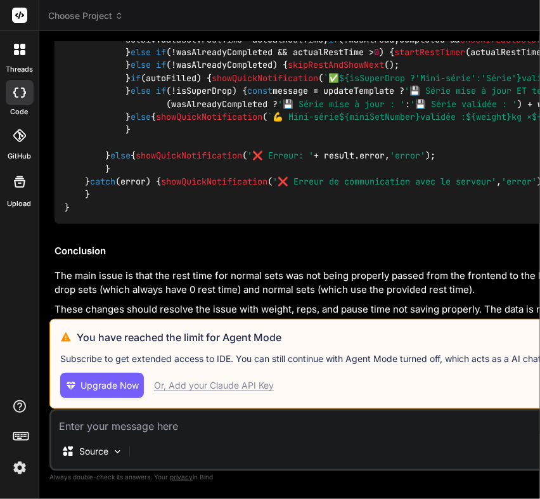
scroll to position [22720, 0]
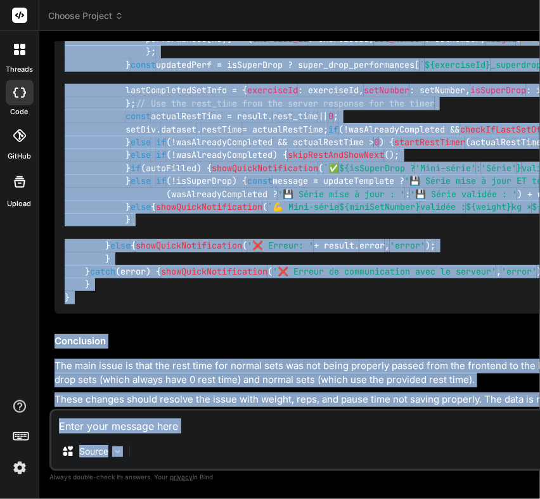
scroll to position [25695, 0]
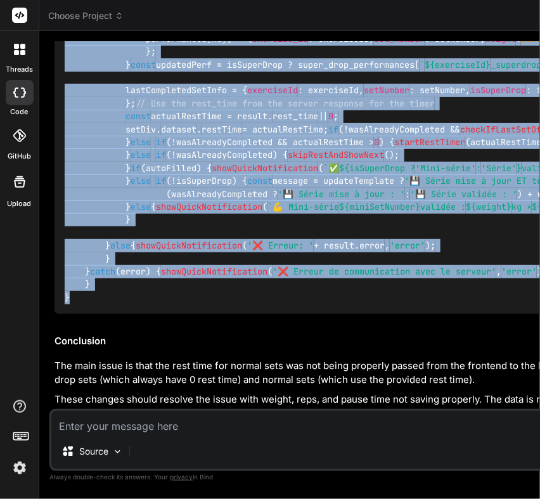
drag, startPoint x: 65, startPoint y: 97, endPoint x: 169, endPoint y: 210, distance: 153.8
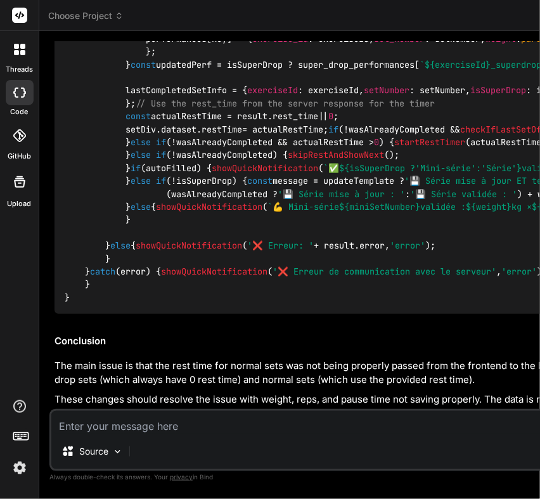
click at [308, 240] on span "'❌ Erreur: '" at bounding box center [280, 245] width 67 height 11
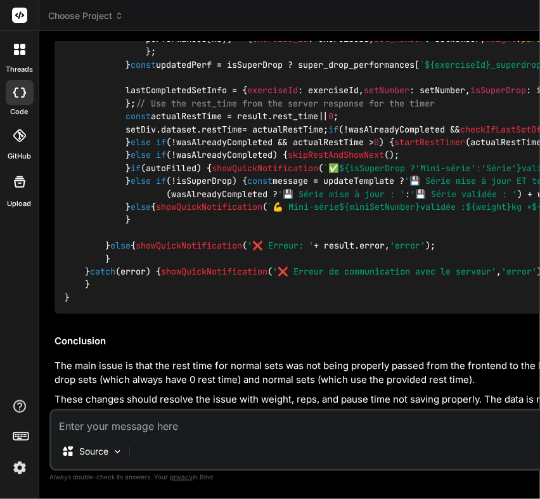
scroll to position [25385, 0]
